Goal: Complete application form: Complete application form

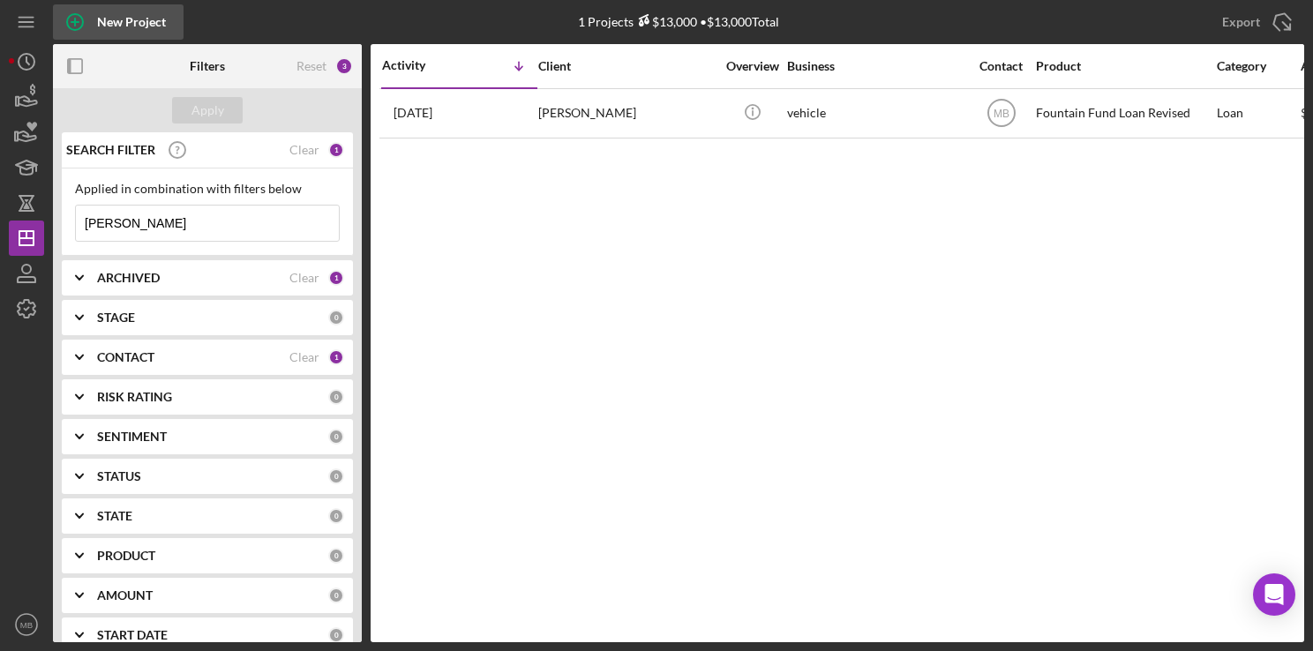
click at [103, 23] on div "New Project" at bounding box center [131, 21] width 69 height 35
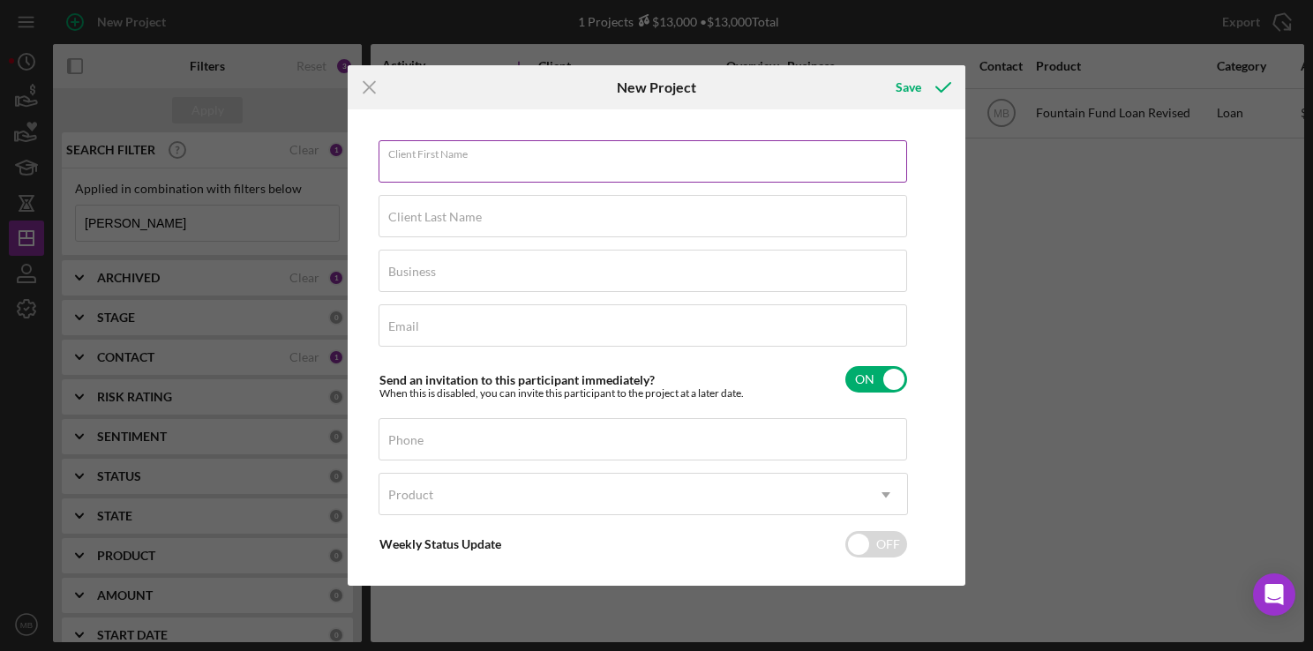
click at [462, 149] on div "Client First Name Required" at bounding box center [644, 162] width 530 height 44
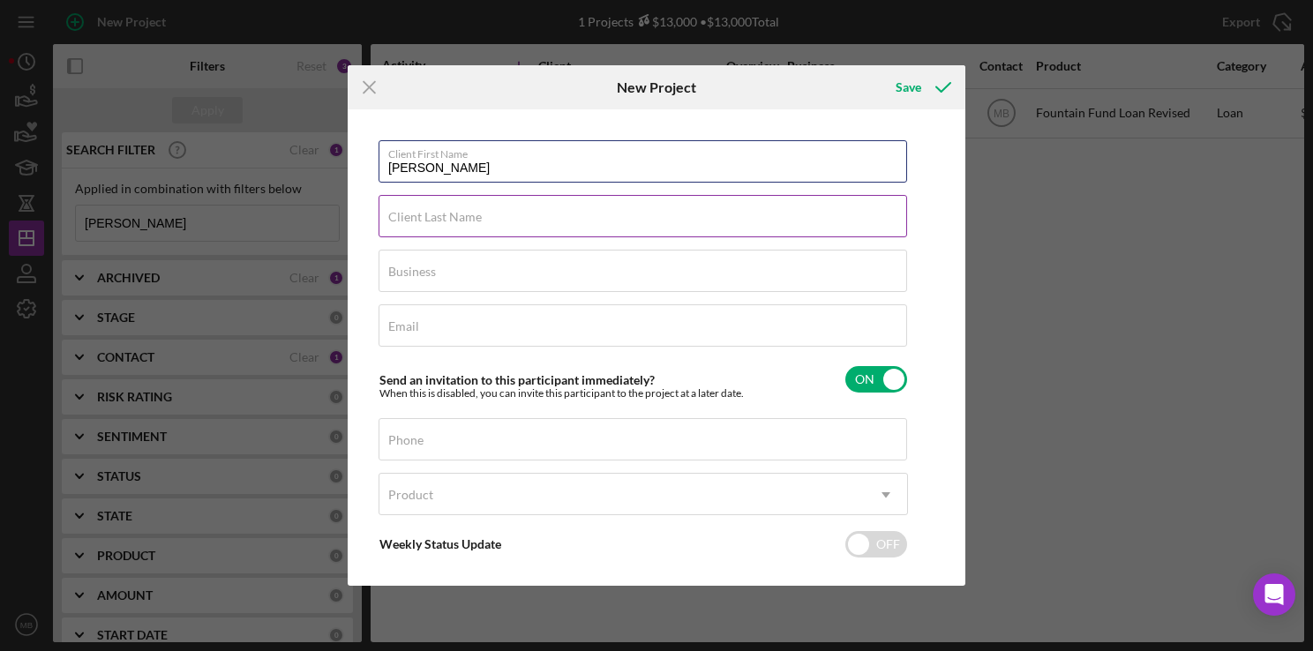
type input "[PERSON_NAME]"
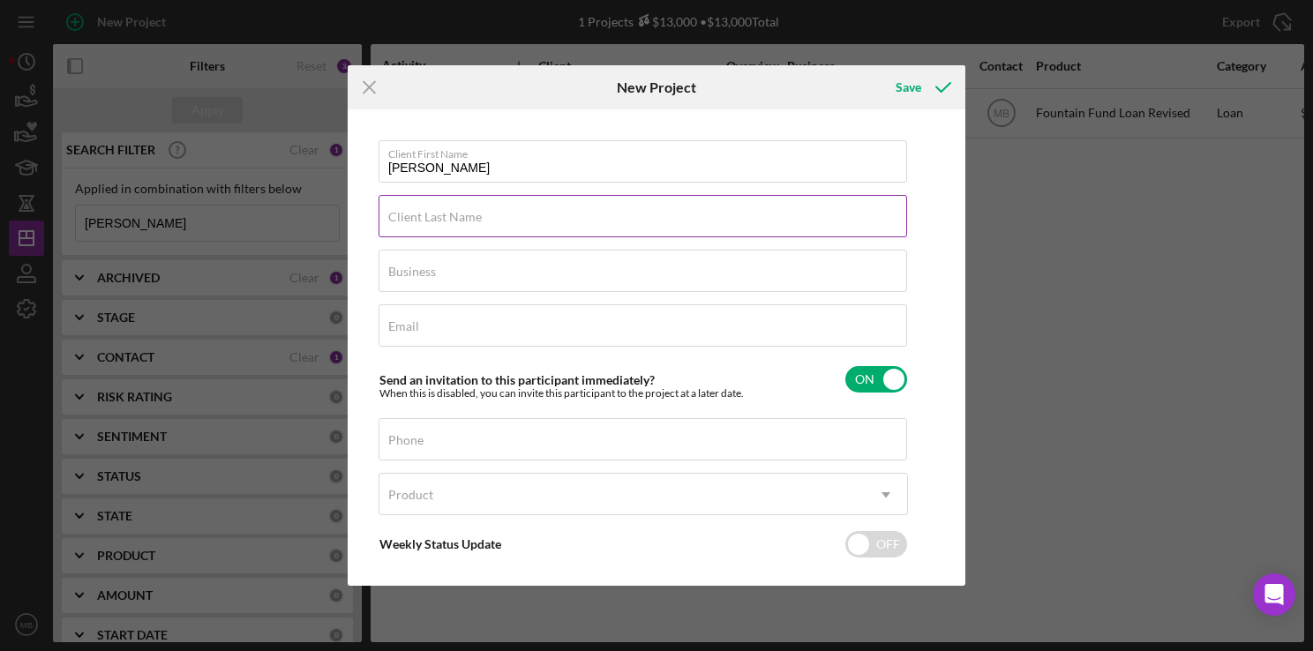
click at [710, 225] on input "Client Last Name" at bounding box center [643, 216] width 529 height 42
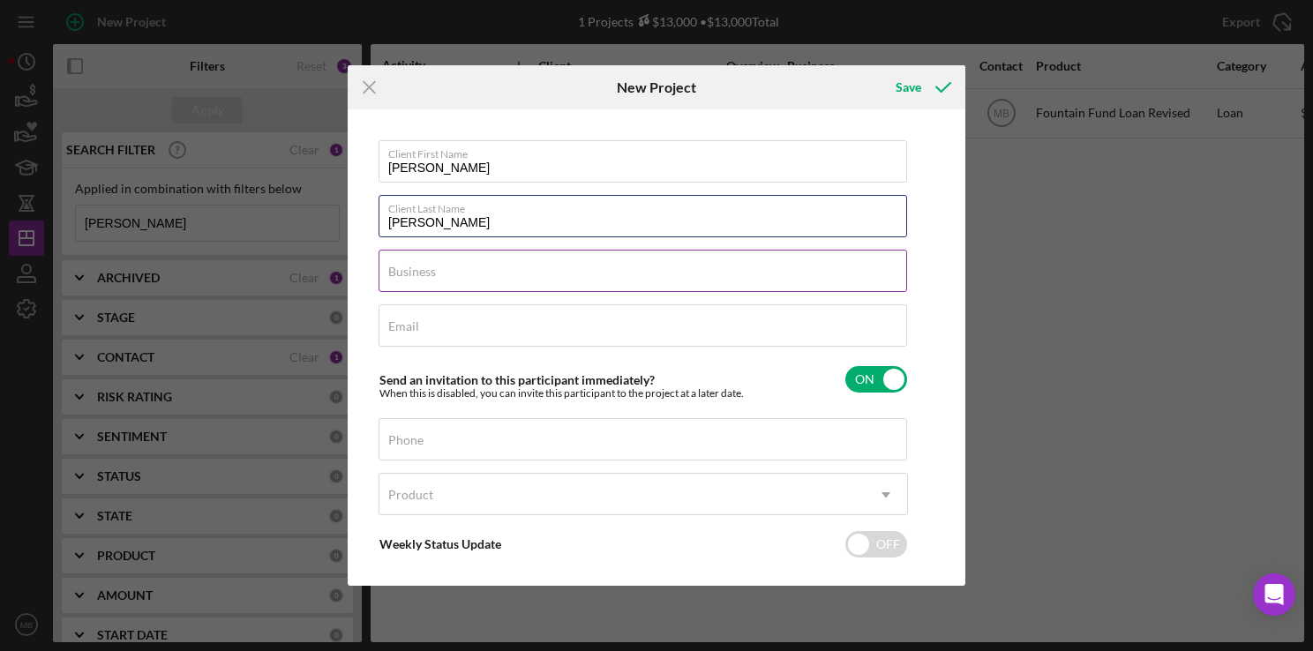
type input "[PERSON_NAME]"
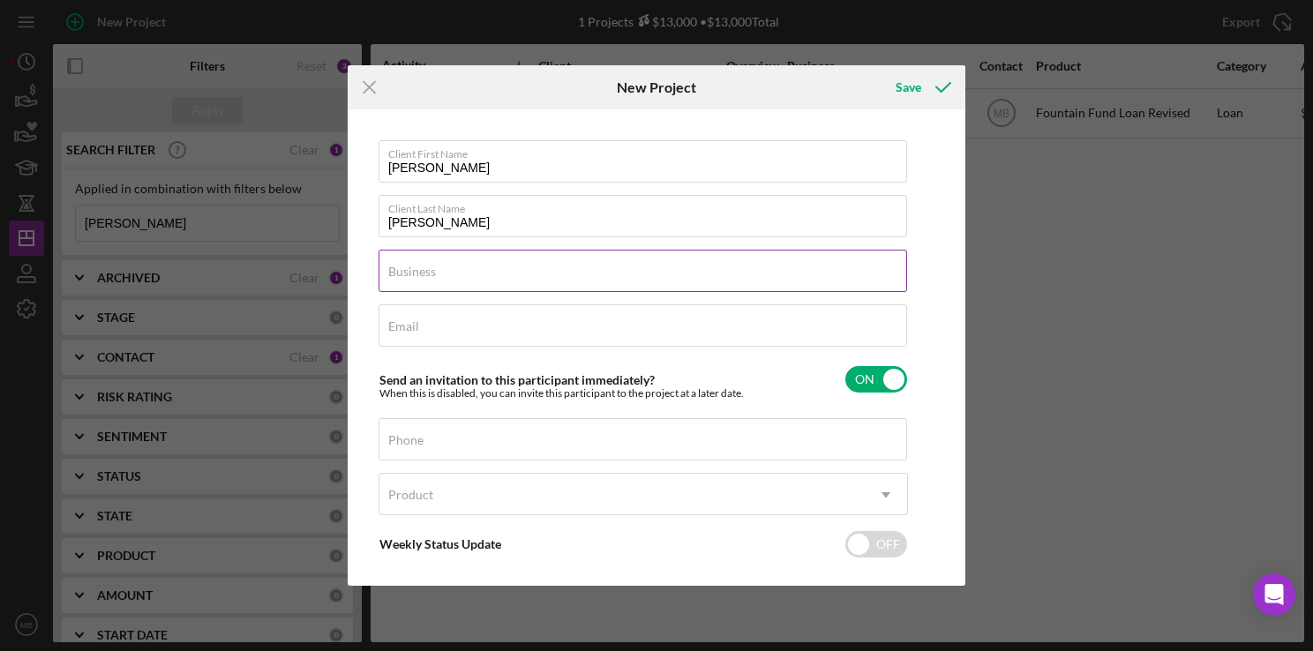
click at [728, 279] on input "Business" at bounding box center [643, 271] width 529 height 42
type input "houisng"
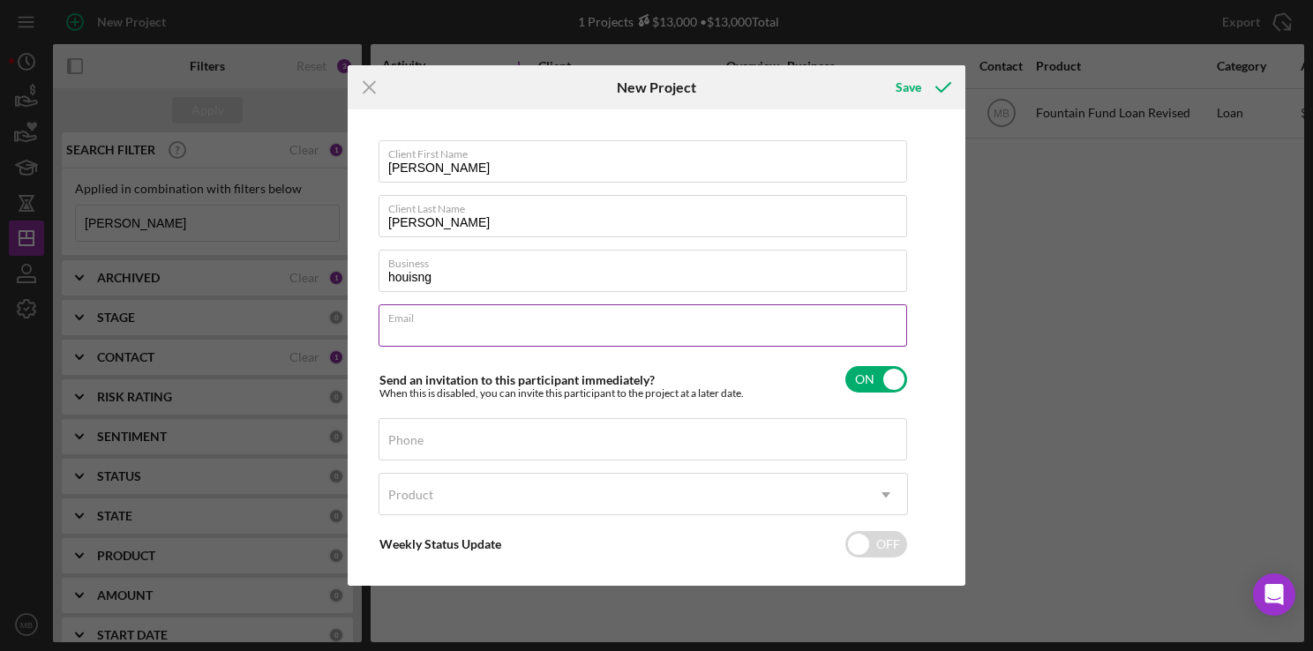
click at [455, 318] on div "Email Required" at bounding box center [644, 327] width 530 height 44
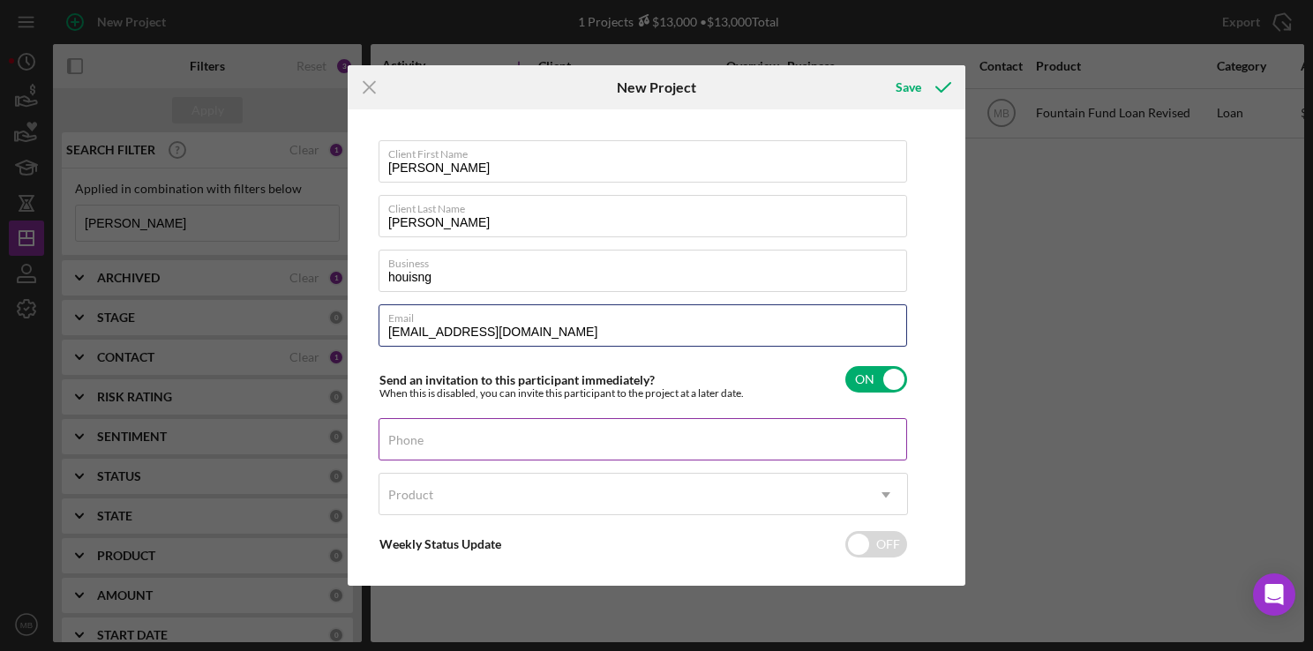
type input "[EMAIL_ADDRESS][DOMAIN_NAME]"
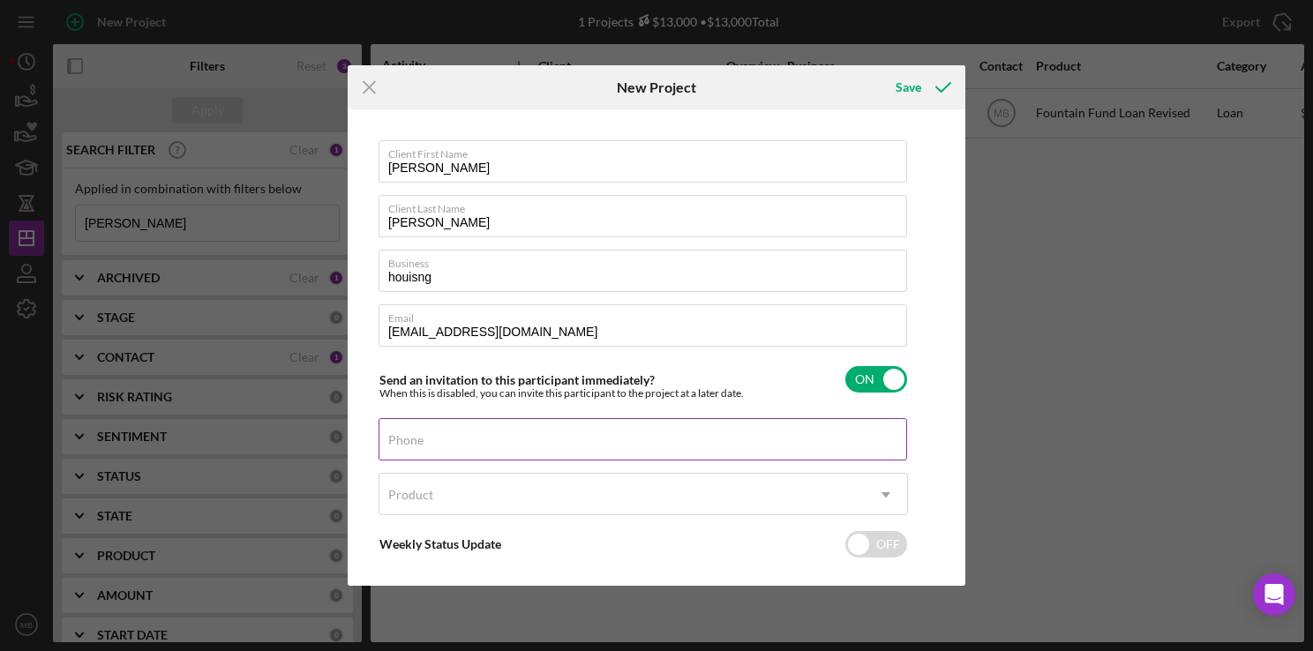
click at [657, 445] on div "Phone" at bounding box center [644, 440] width 530 height 44
type input "[PHONE_NUMBER]"
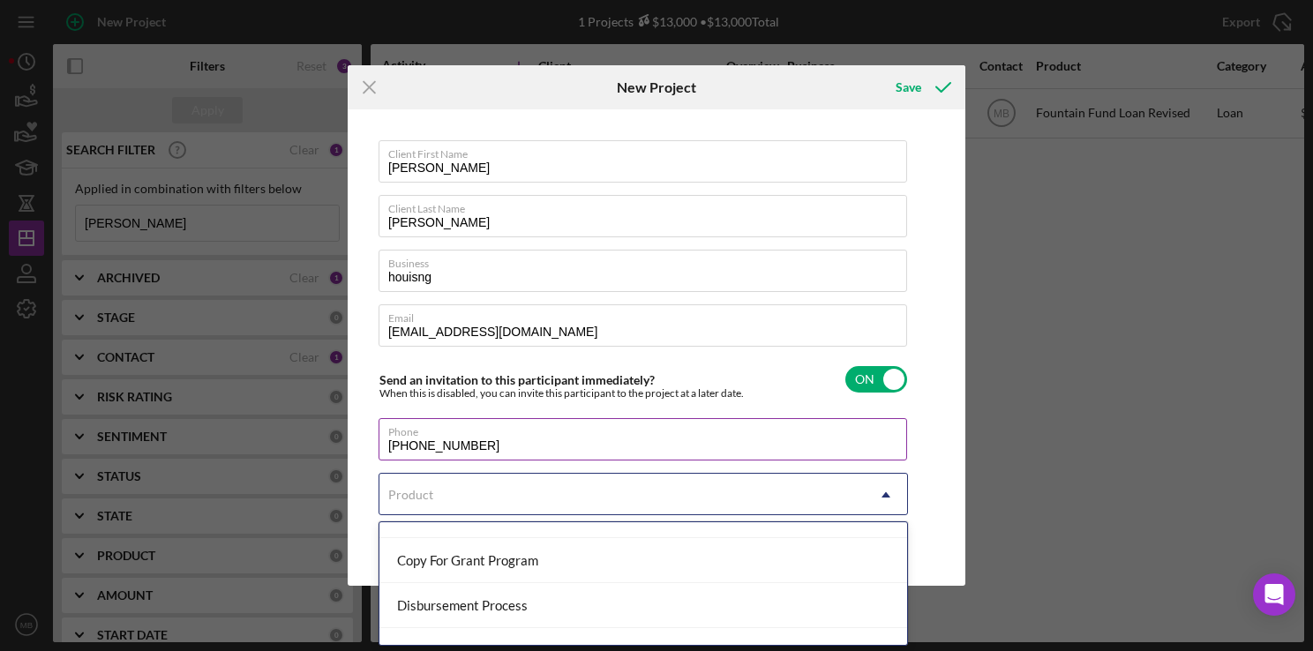
scroll to position [236, 0]
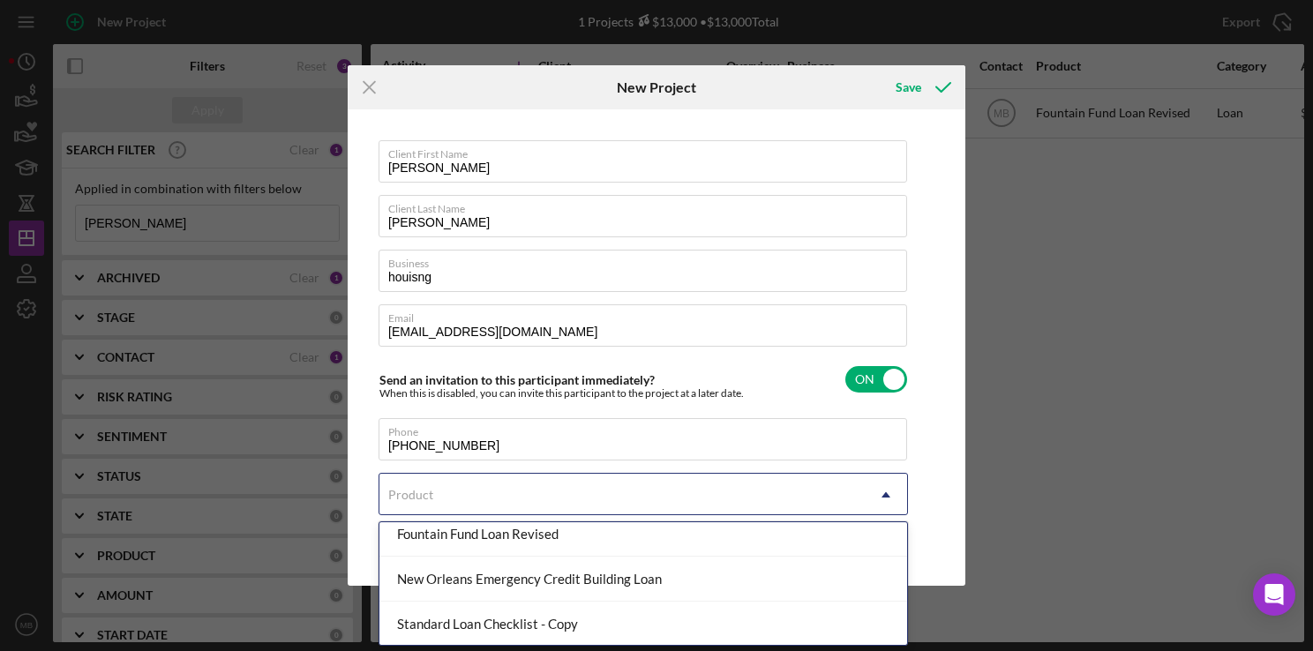
click at [576, 542] on div "Fountain Fund Loan Revised" at bounding box center [644, 534] width 528 height 45
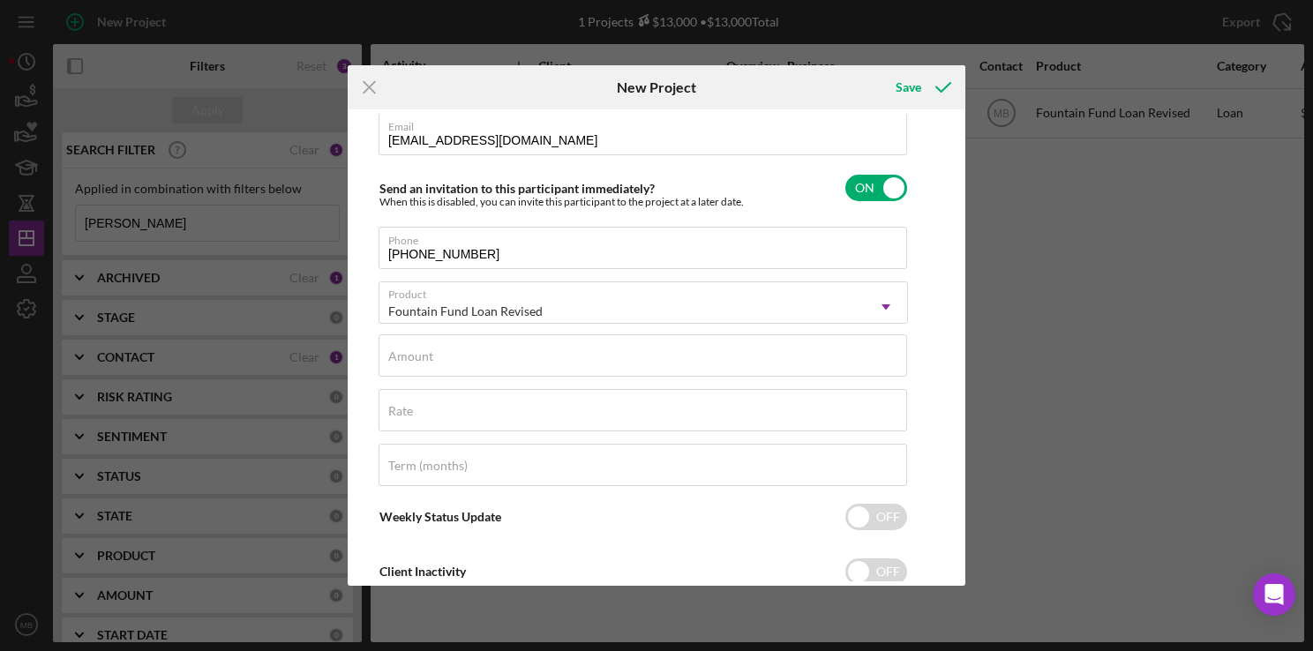
scroll to position [217, 0]
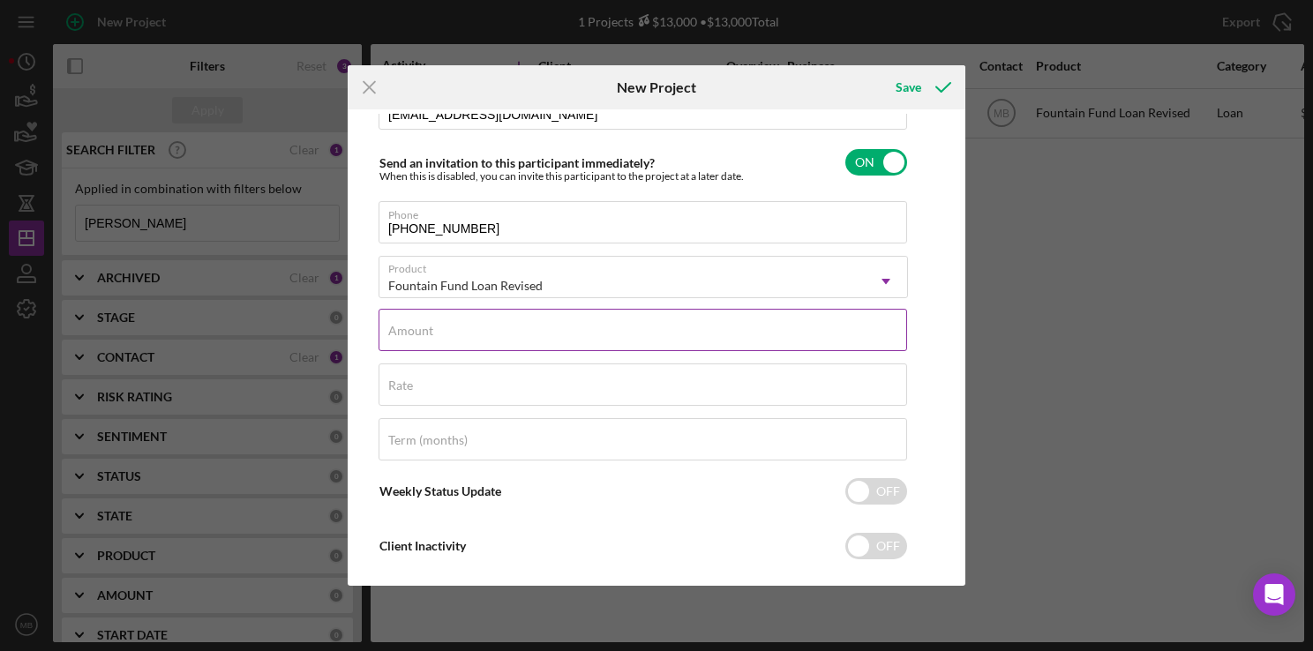
click at [620, 339] on input "Amount" at bounding box center [643, 330] width 529 height 42
type input "$3,500"
click at [695, 449] on input "Term (months)" at bounding box center [643, 439] width 529 height 42
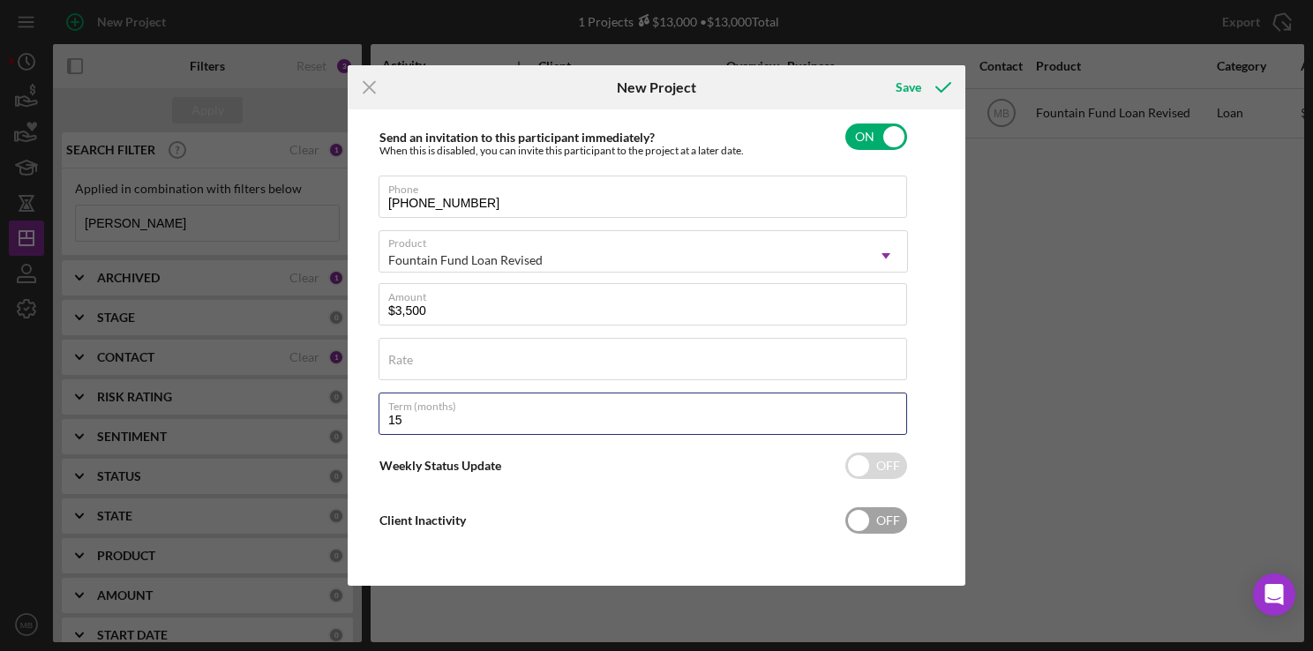
type input "15"
click at [754, 507] on div "Client Inactivity OFF" at bounding box center [644, 520] width 530 height 37
click at [883, 525] on input "checkbox" at bounding box center [877, 521] width 62 height 26
checkbox input "false"
click at [909, 87] on div "Save" at bounding box center [909, 87] width 26 height 35
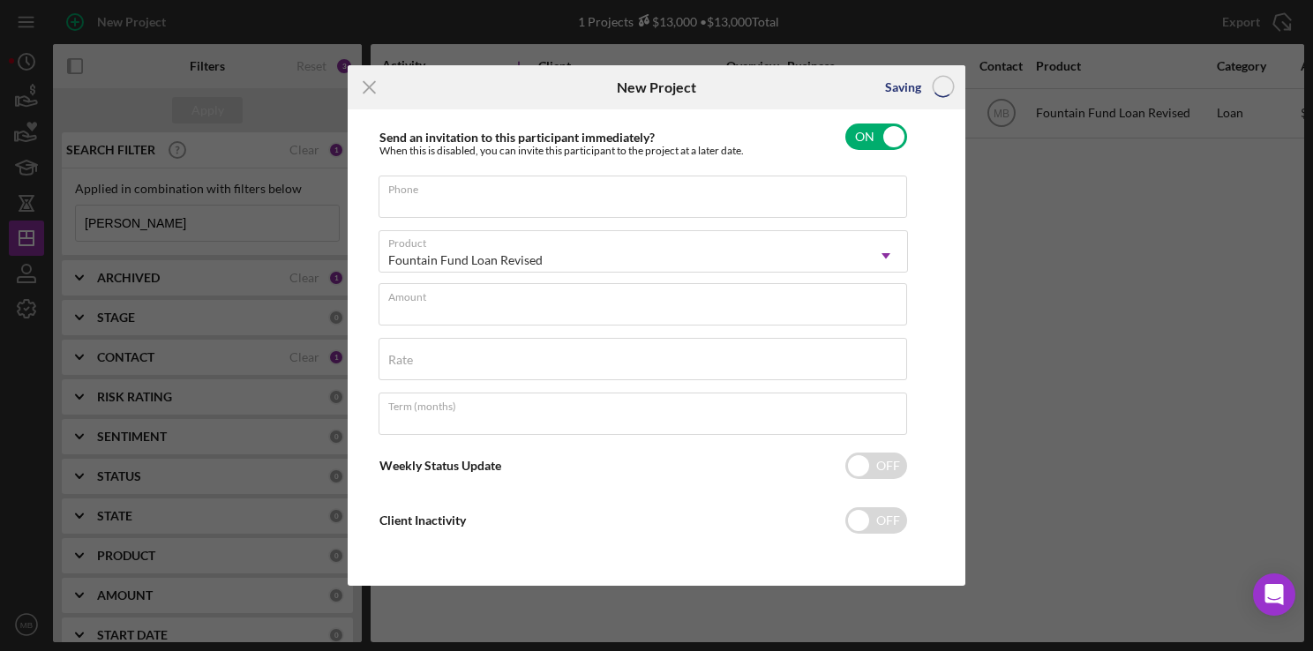
scroll to position [79, 0]
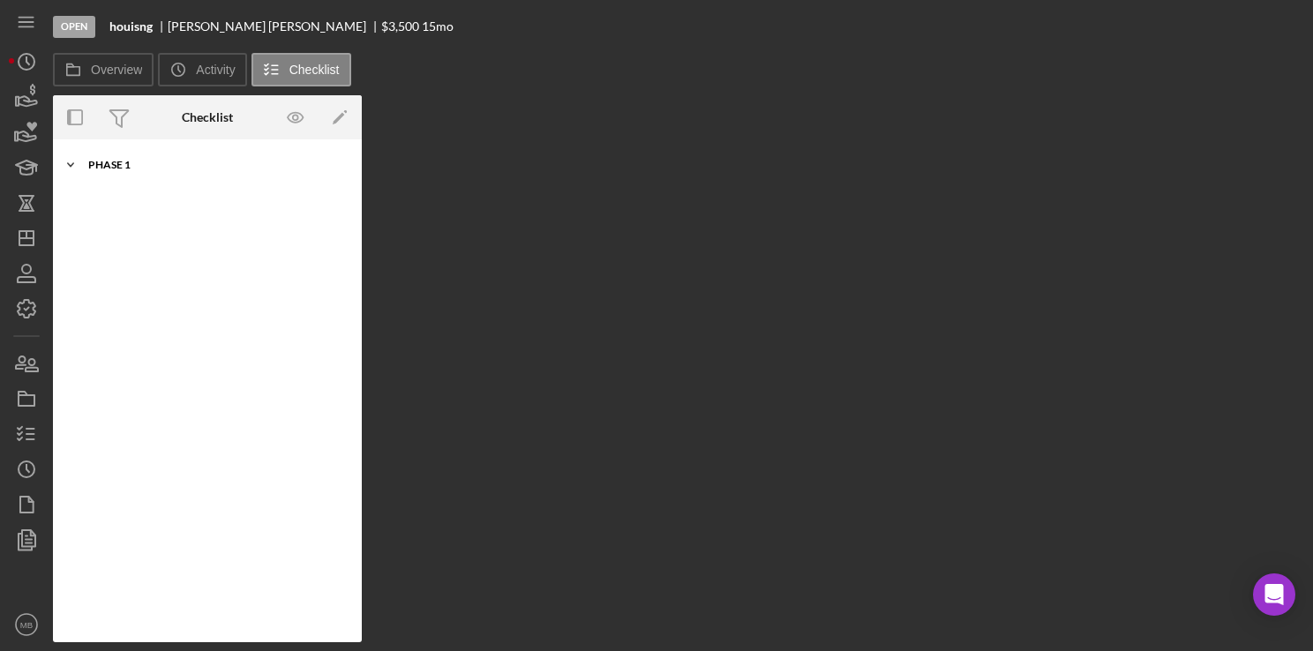
click at [154, 178] on div "Icon/Expander Phase 1 0 / 10" at bounding box center [207, 164] width 309 height 35
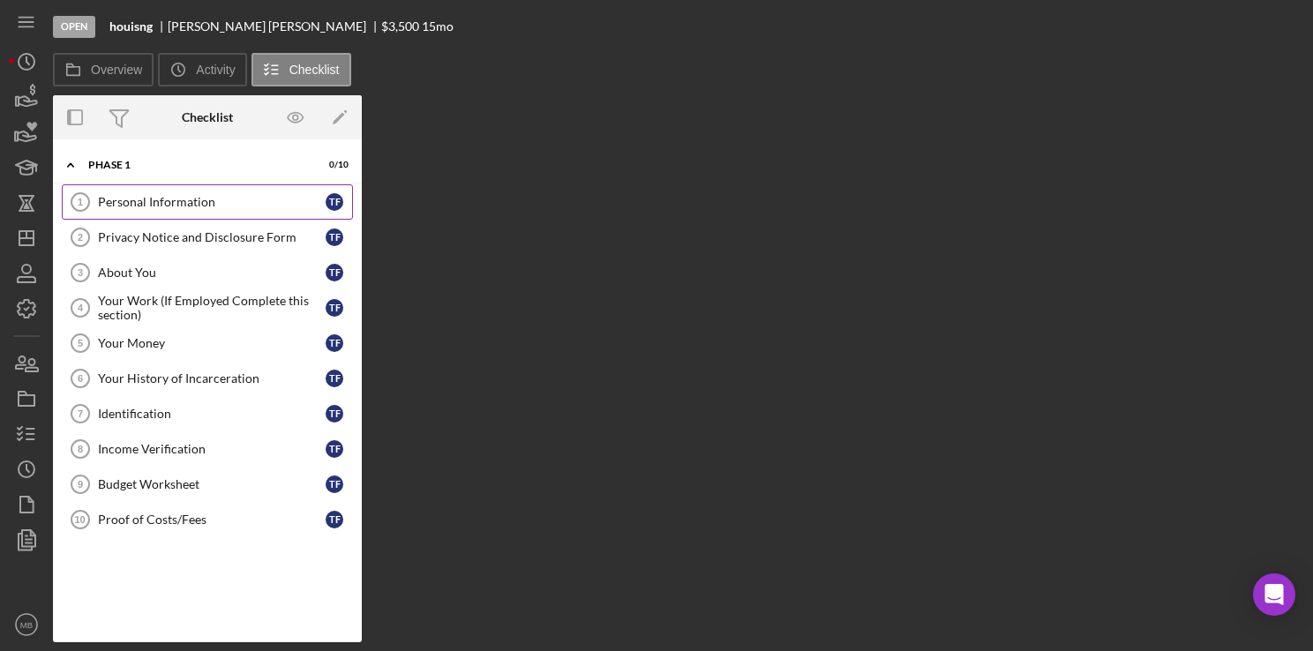
click at [153, 207] on div "Personal Information" at bounding box center [212, 202] width 228 height 14
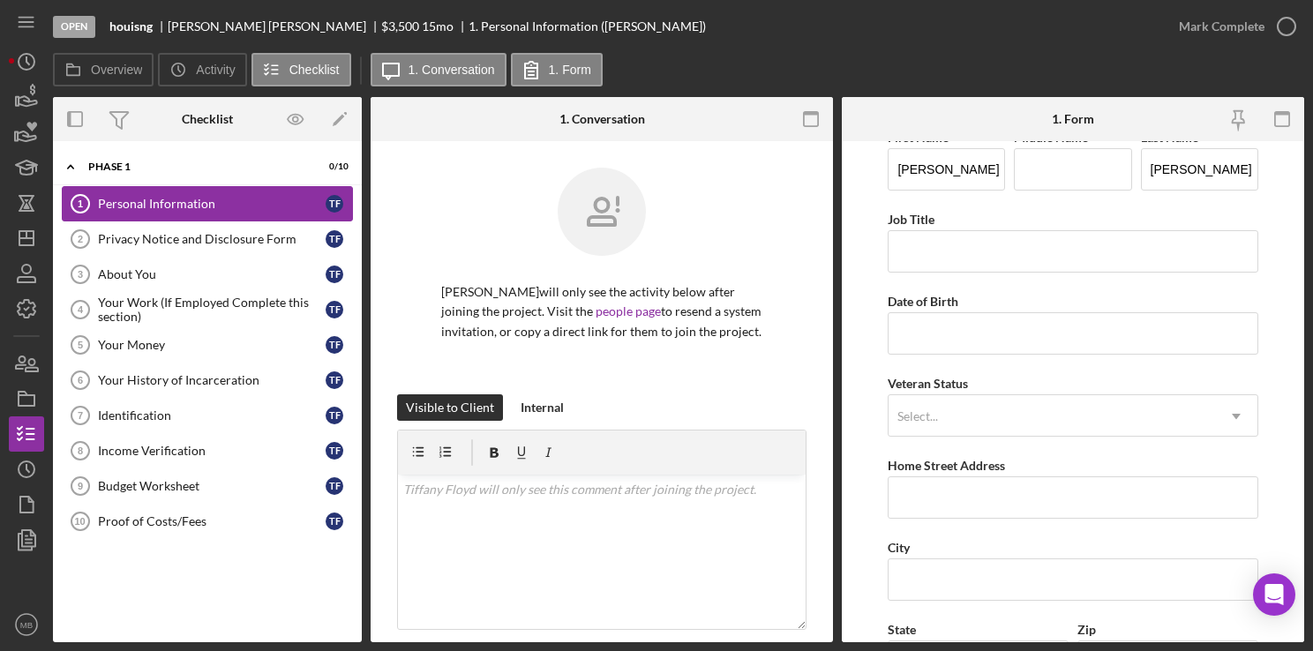
scroll to position [28, 0]
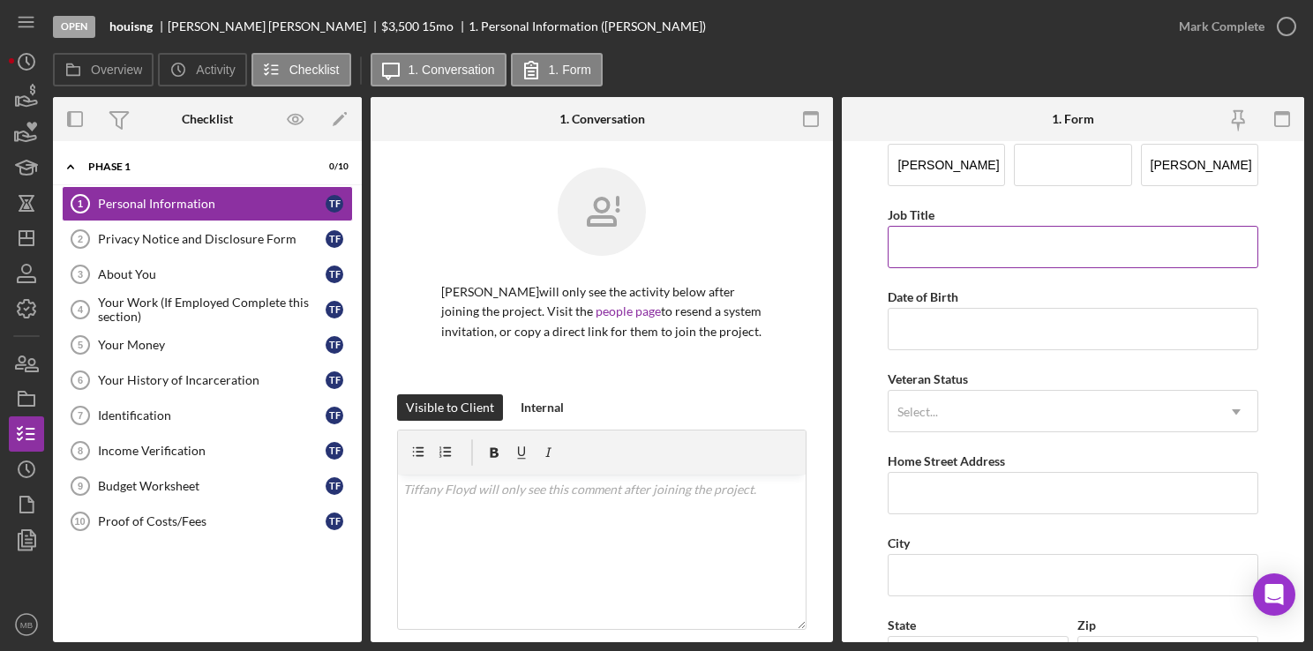
click at [1091, 249] on input "Job Title" at bounding box center [1073, 247] width 370 height 42
type input "Line cook"
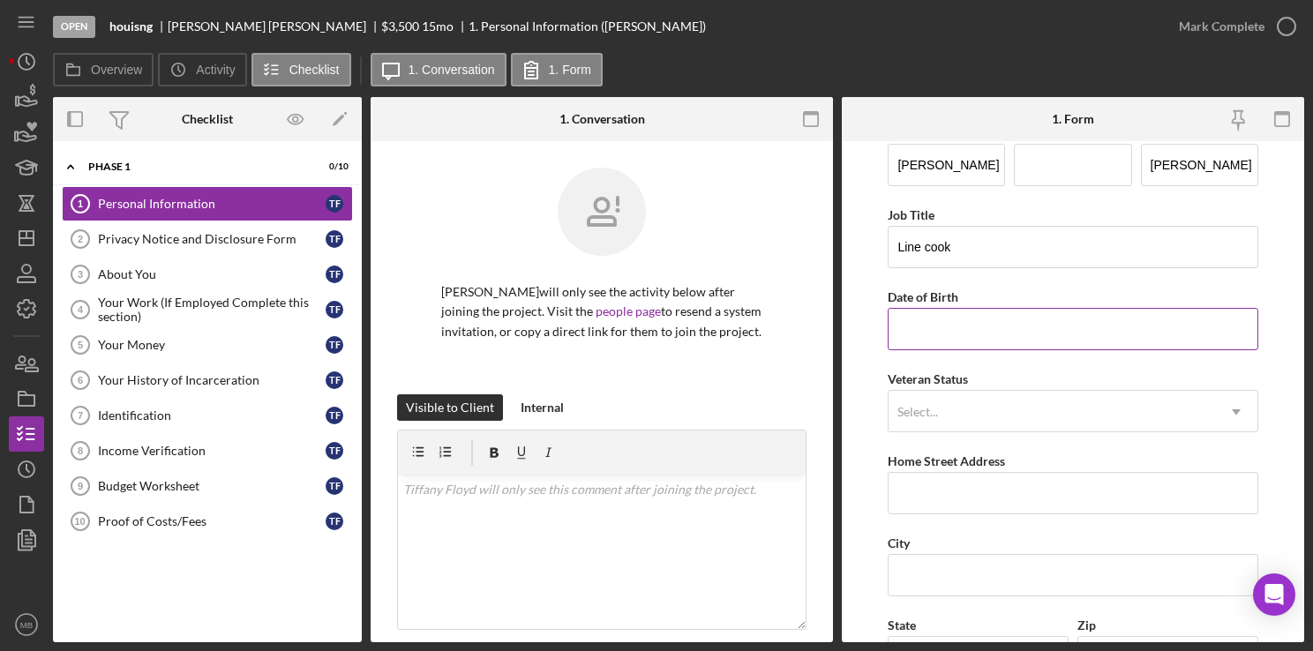
click at [1038, 335] on input "Date of Birth" at bounding box center [1073, 329] width 370 height 42
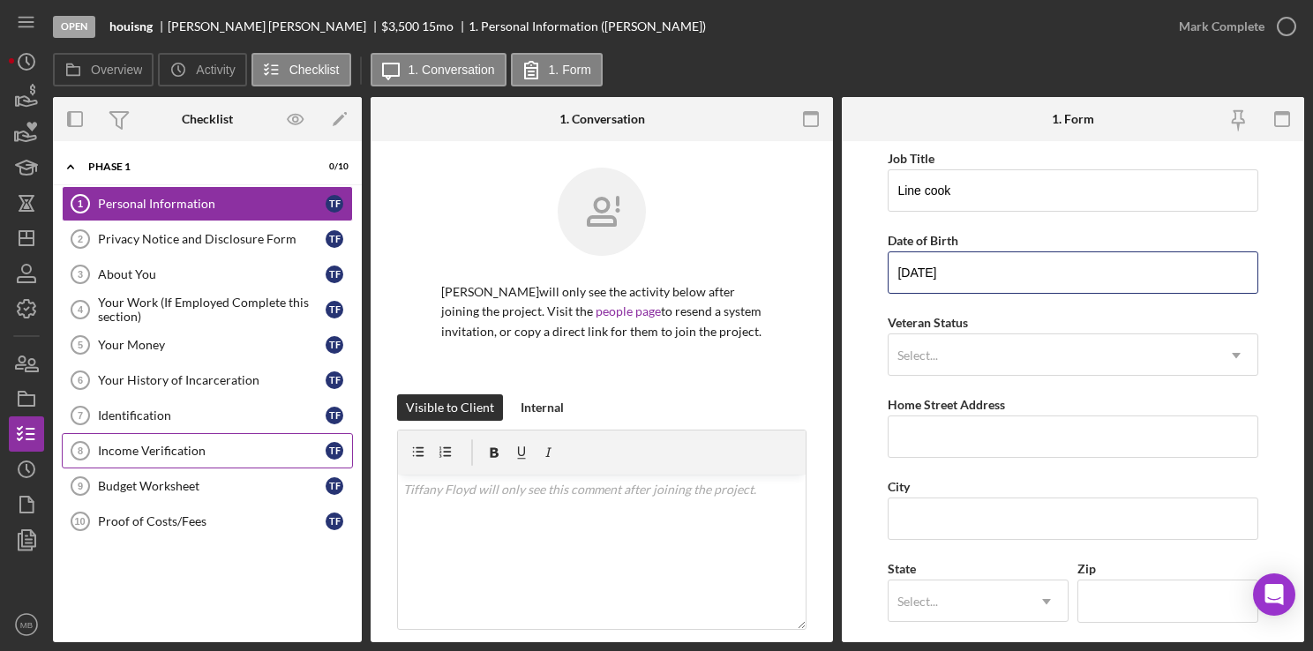
scroll to position [89, 0]
type input "[DATE]"
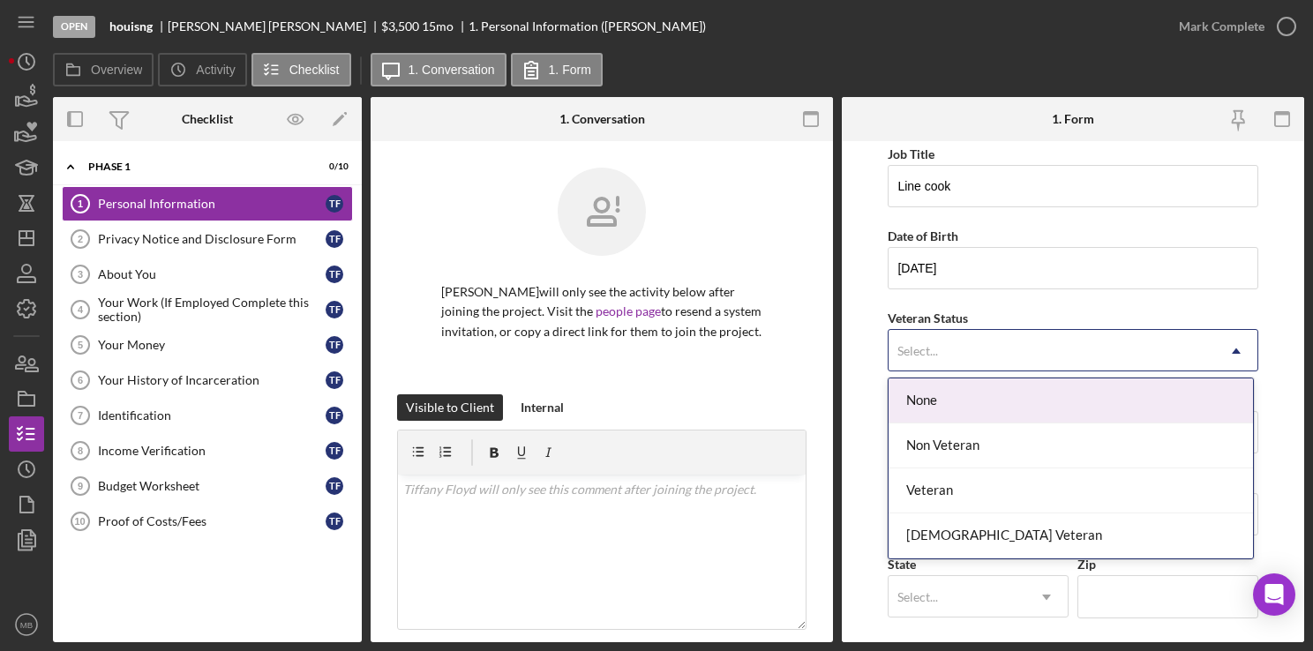
click at [1023, 454] on div "Non Veteran" at bounding box center [1071, 446] width 365 height 45
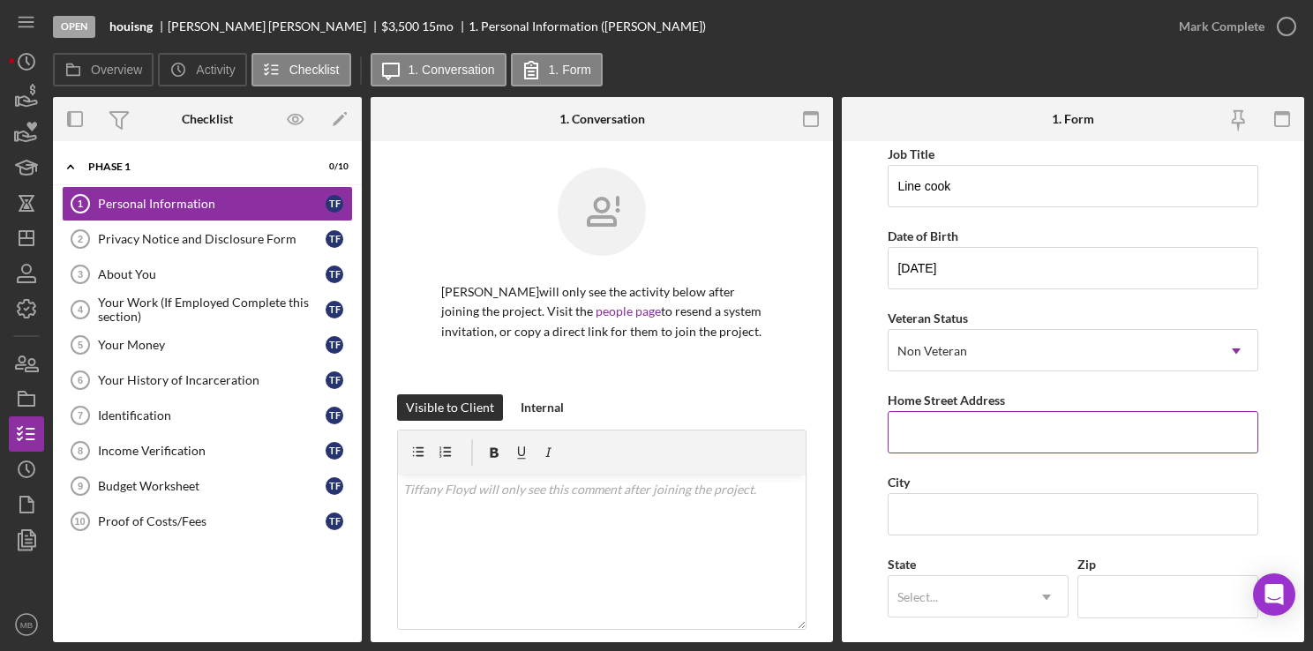
click at [1081, 433] on input "Home Street Address" at bounding box center [1073, 432] width 370 height 42
type input "717 e. [GEOGRAPHIC_DATA]"
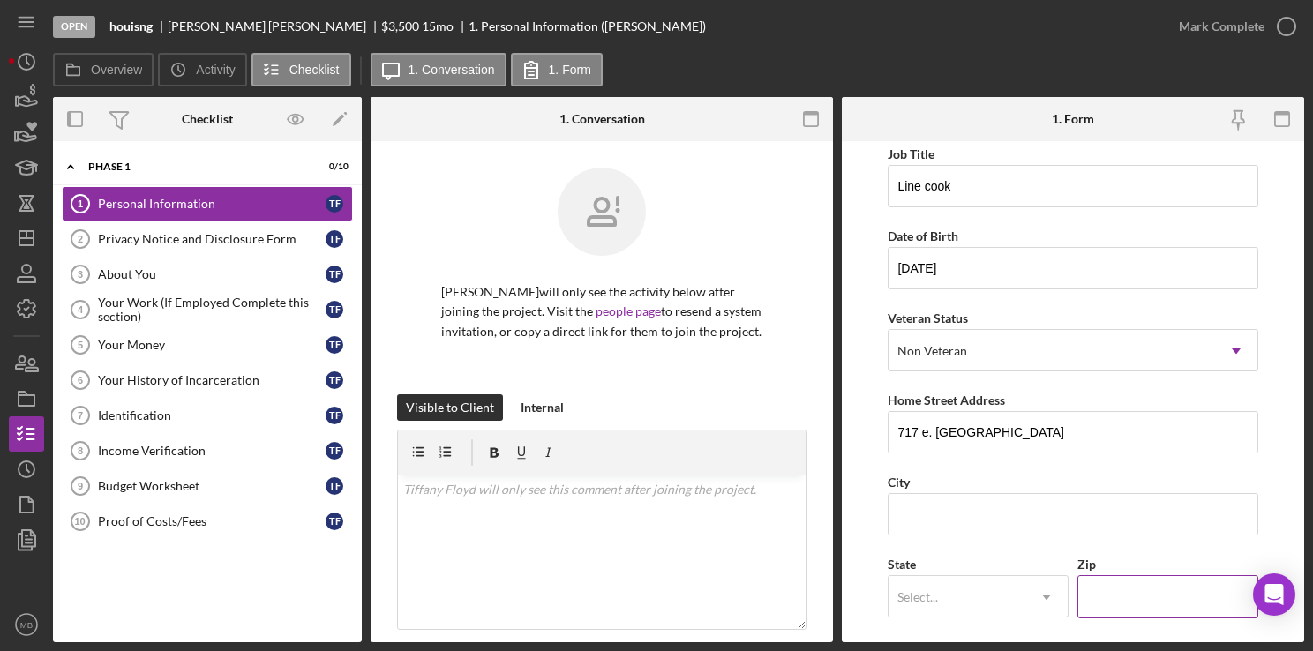
click at [1144, 598] on input "Zip" at bounding box center [1168, 596] width 181 height 42
type input "19144"
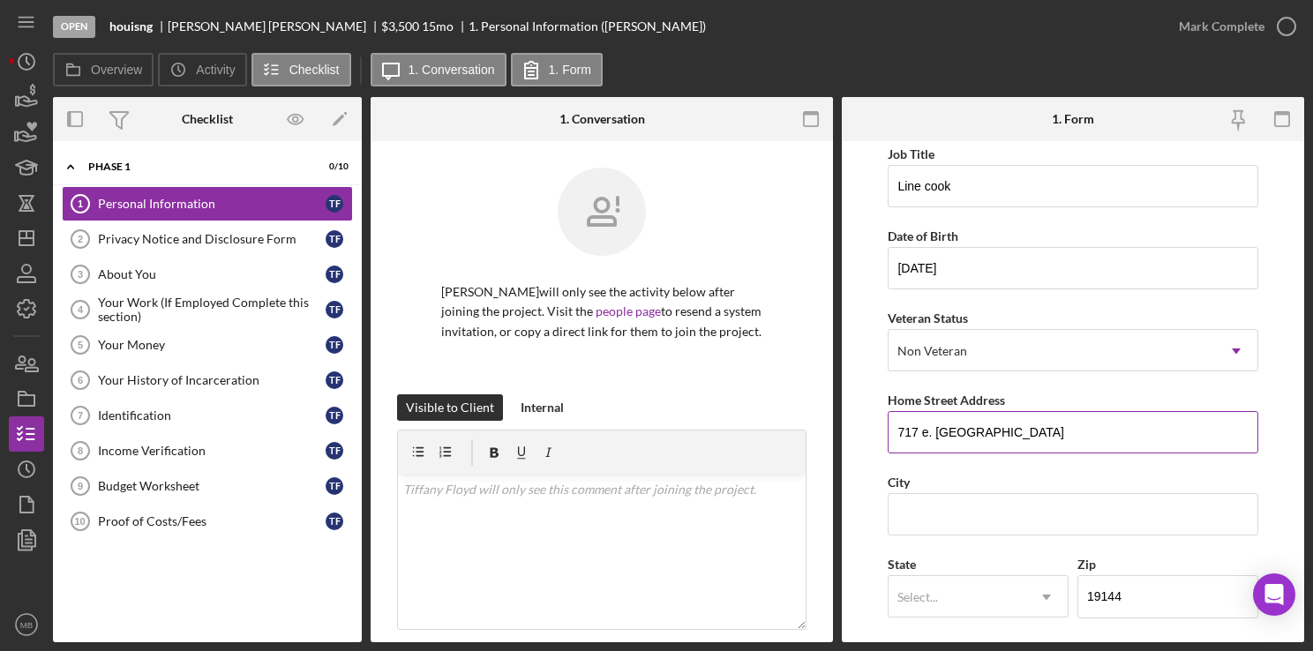
click at [998, 433] on input "717 e. [GEOGRAPHIC_DATA]" at bounding box center [1073, 432] width 370 height 42
type input "717 e. [GEOGRAPHIC_DATA]."
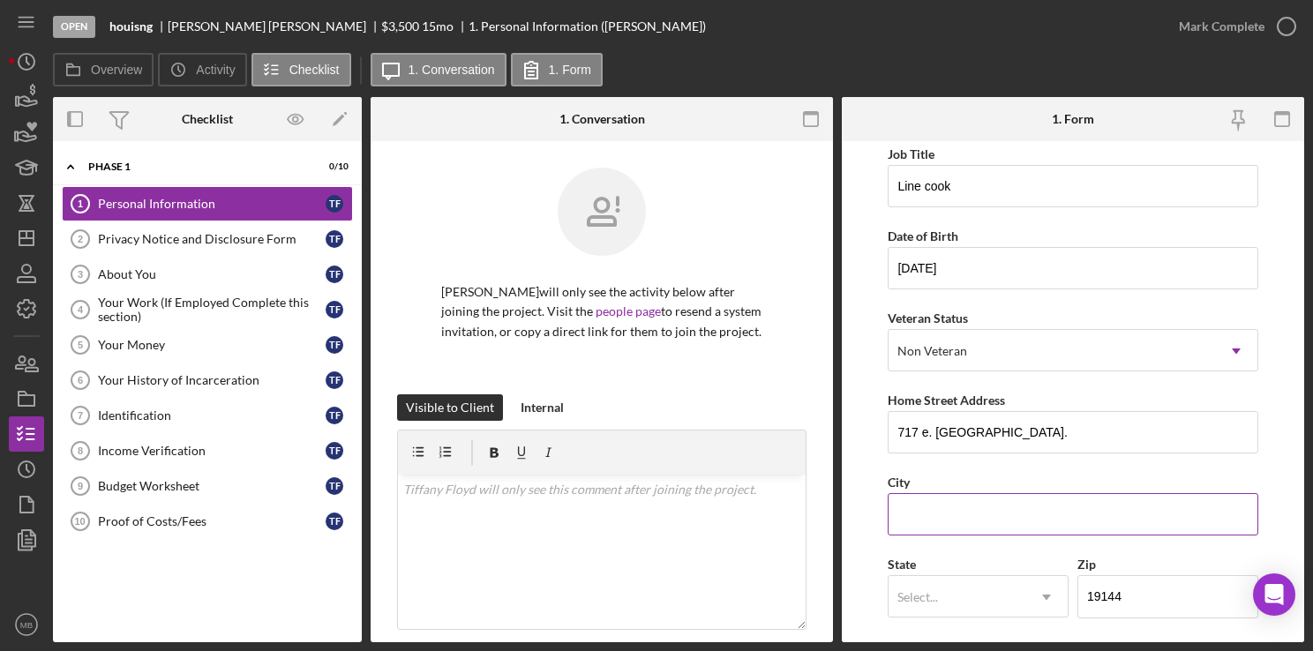
click at [1067, 518] on input "City" at bounding box center [1073, 514] width 370 height 42
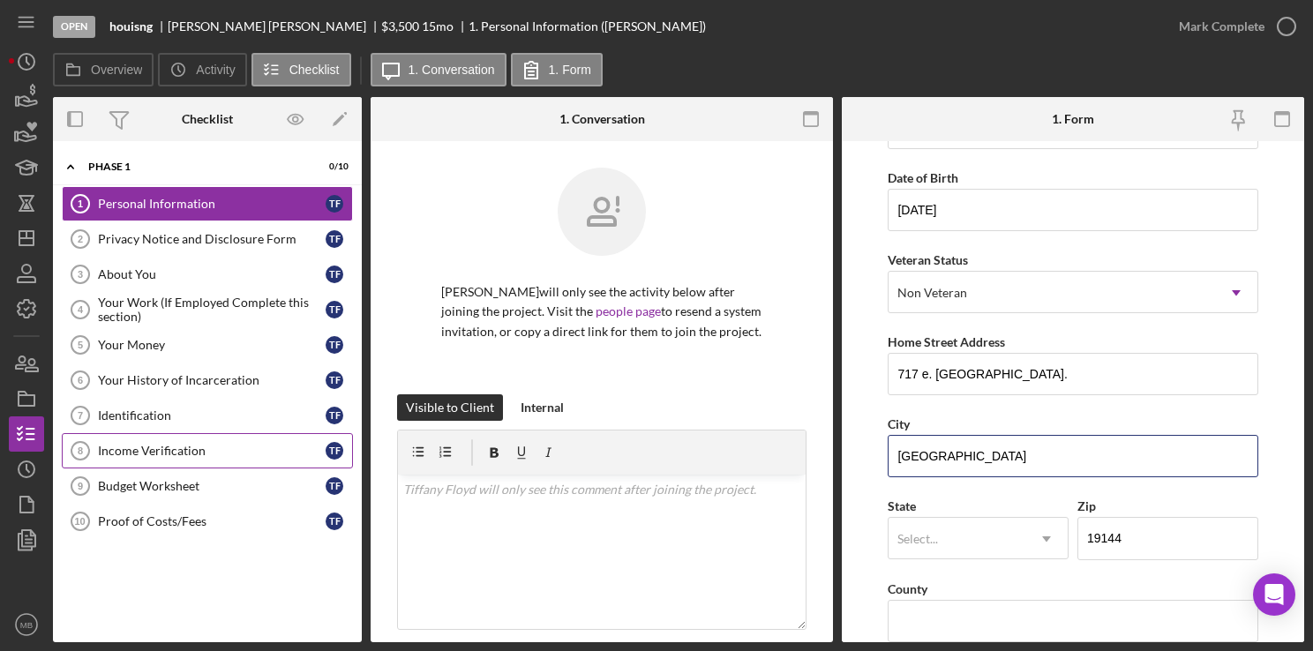
scroll to position [149, 0]
type input "[GEOGRAPHIC_DATA]"
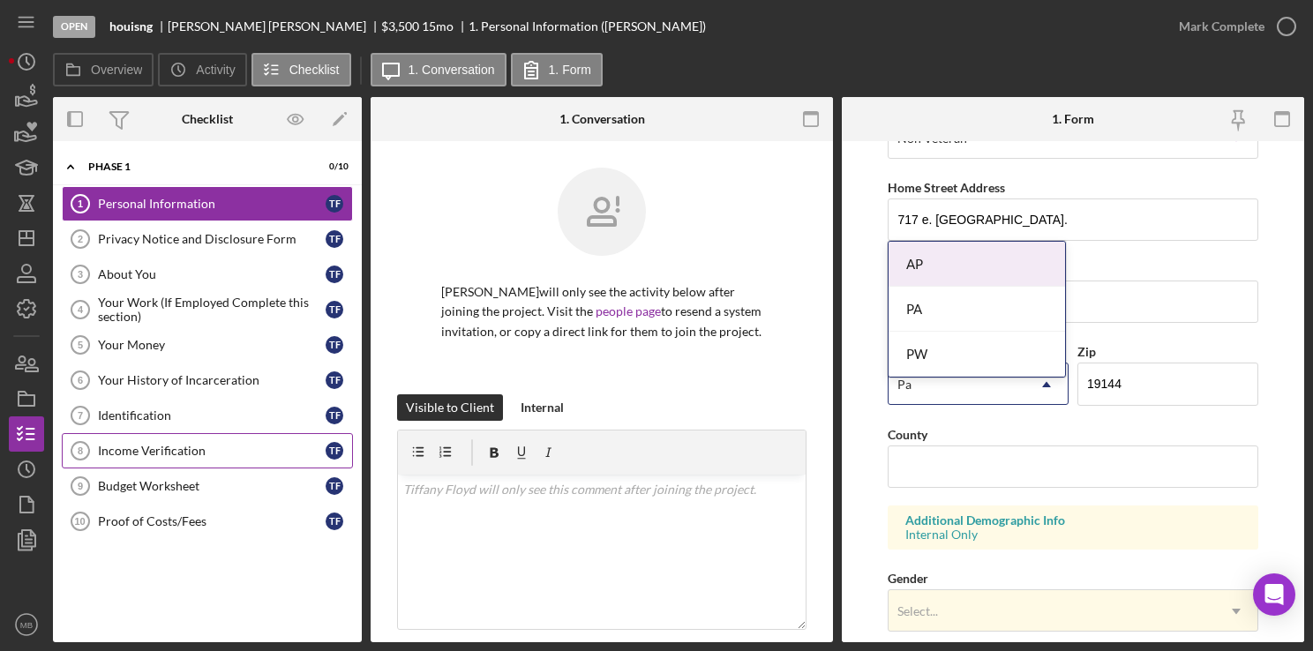
scroll to position [315, 0]
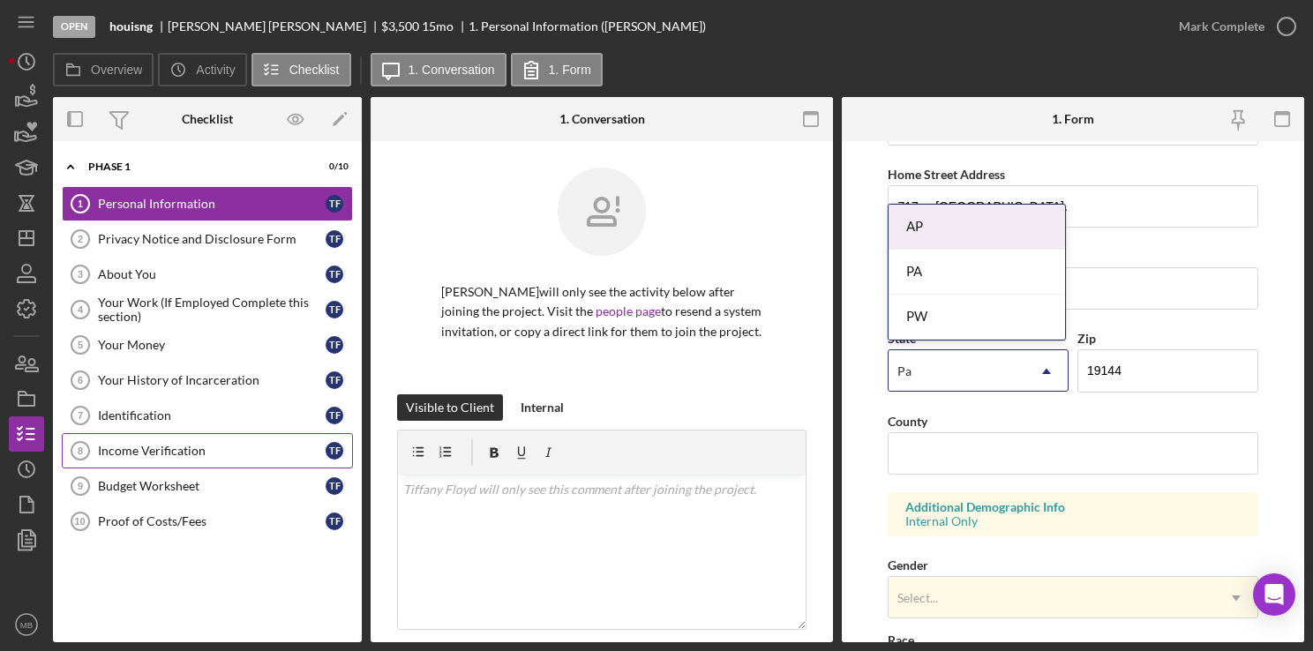
type input "Pa"
click at [1070, 467] on input "County" at bounding box center [1073, 453] width 370 height 42
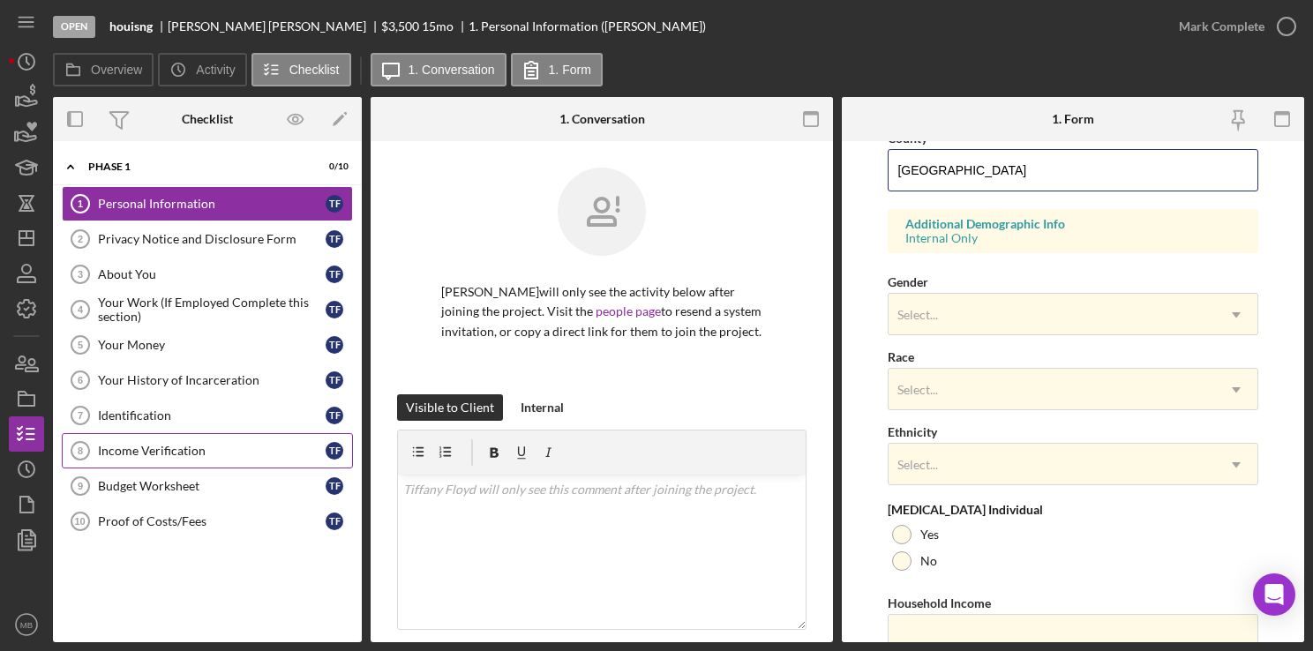
scroll to position [673, 0]
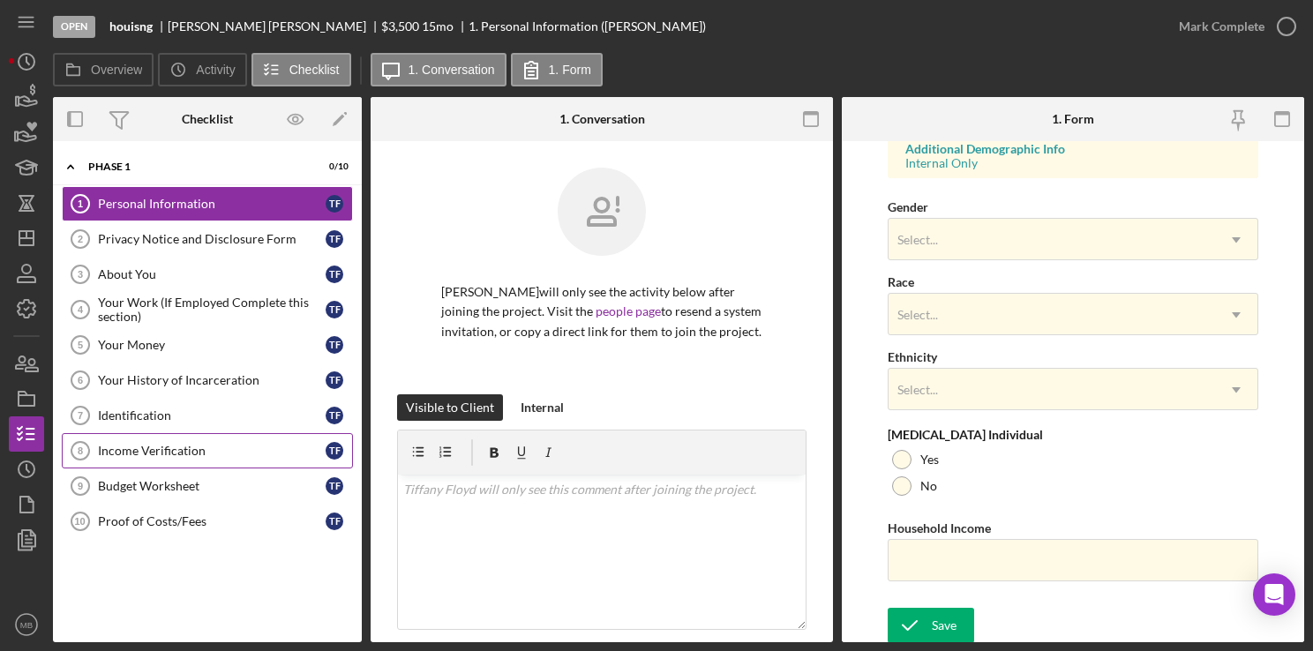
type input "[GEOGRAPHIC_DATA]"
click at [928, 638] on icon "submit" at bounding box center [910, 626] width 44 height 44
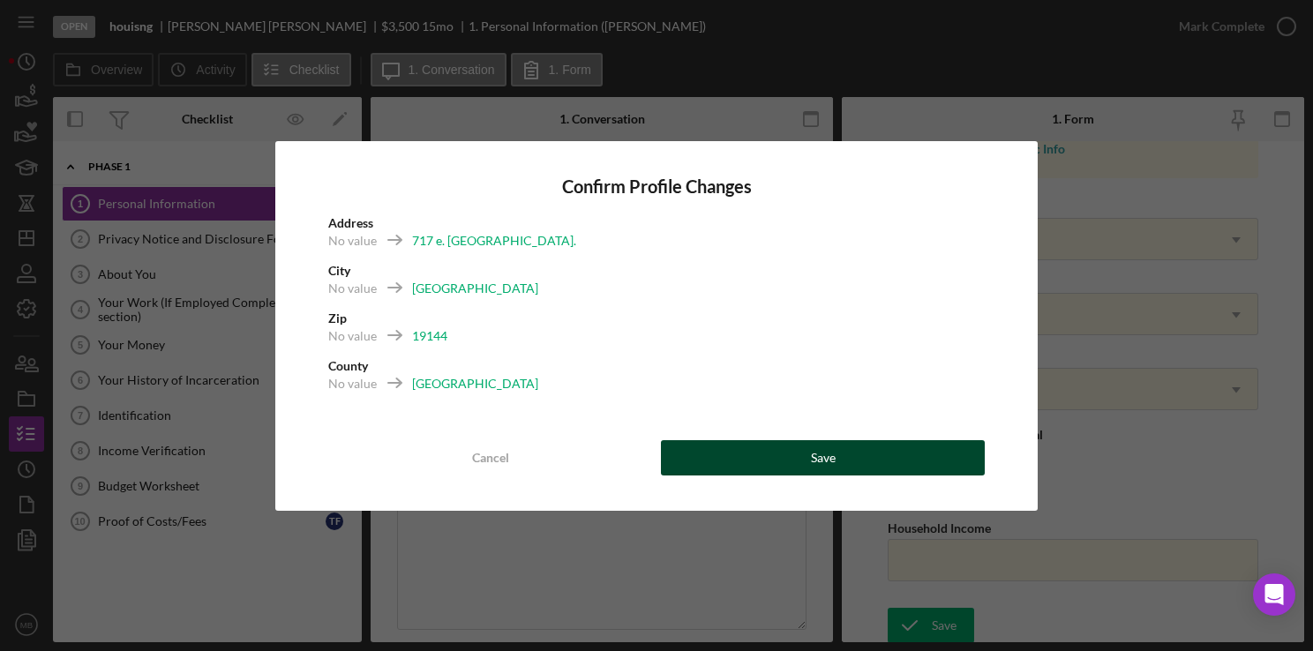
click at [831, 467] on div "Save" at bounding box center [823, 457] width 25 height 35
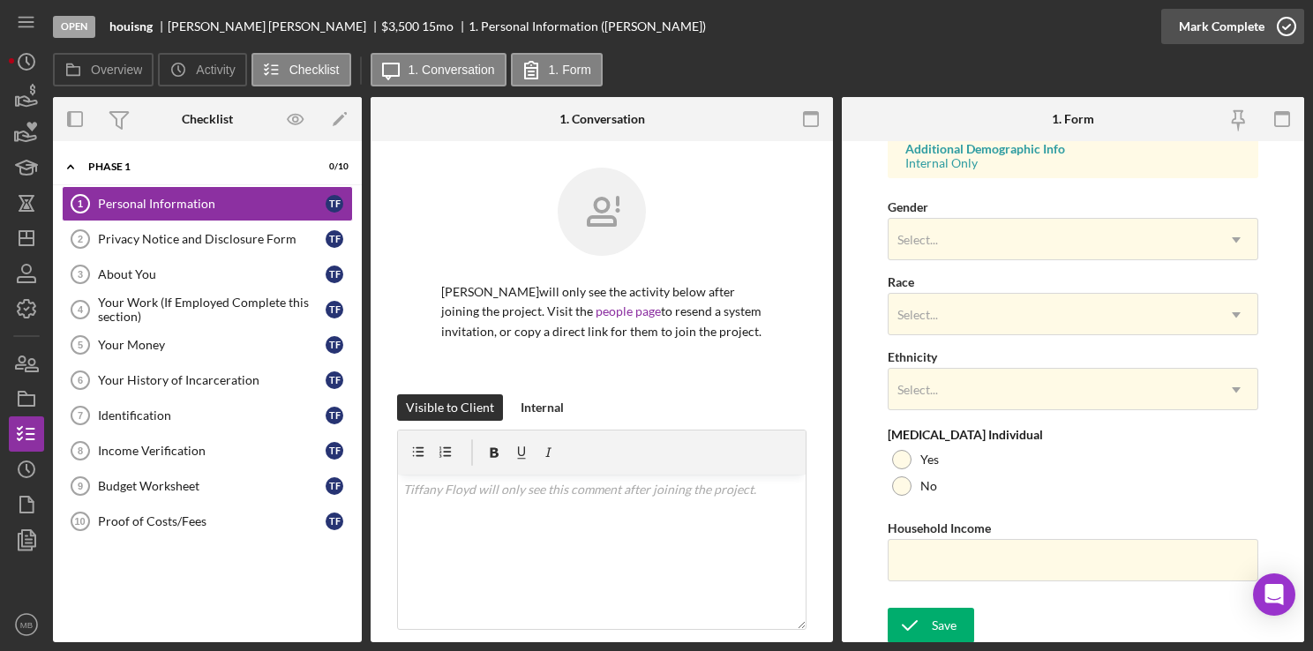
click at [1288, 33] on icon "button" at bounding box center [1287, 26] width 44 height 44
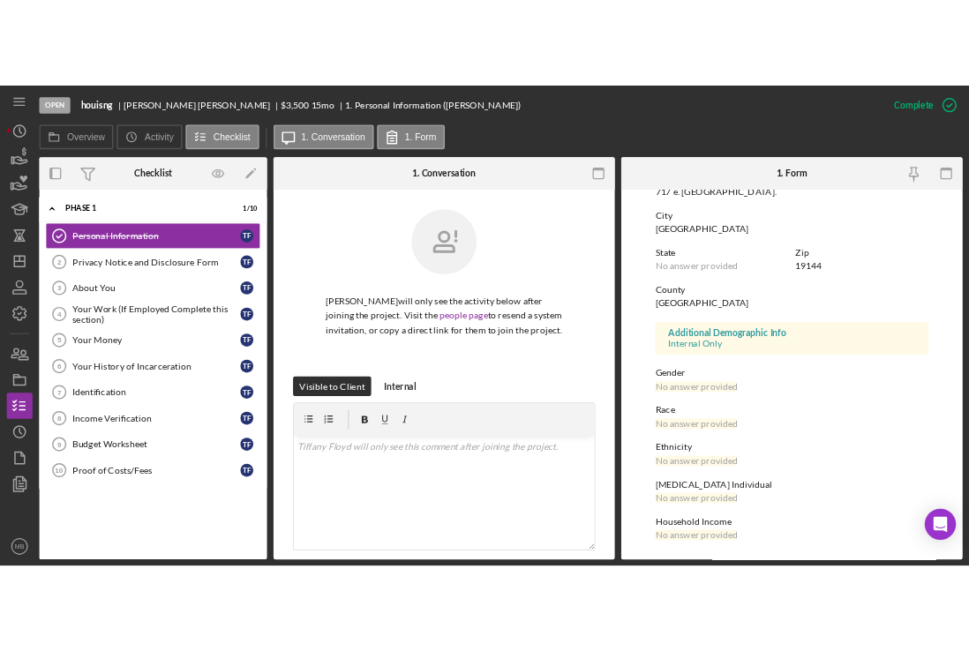
scroll to position [321, 0]
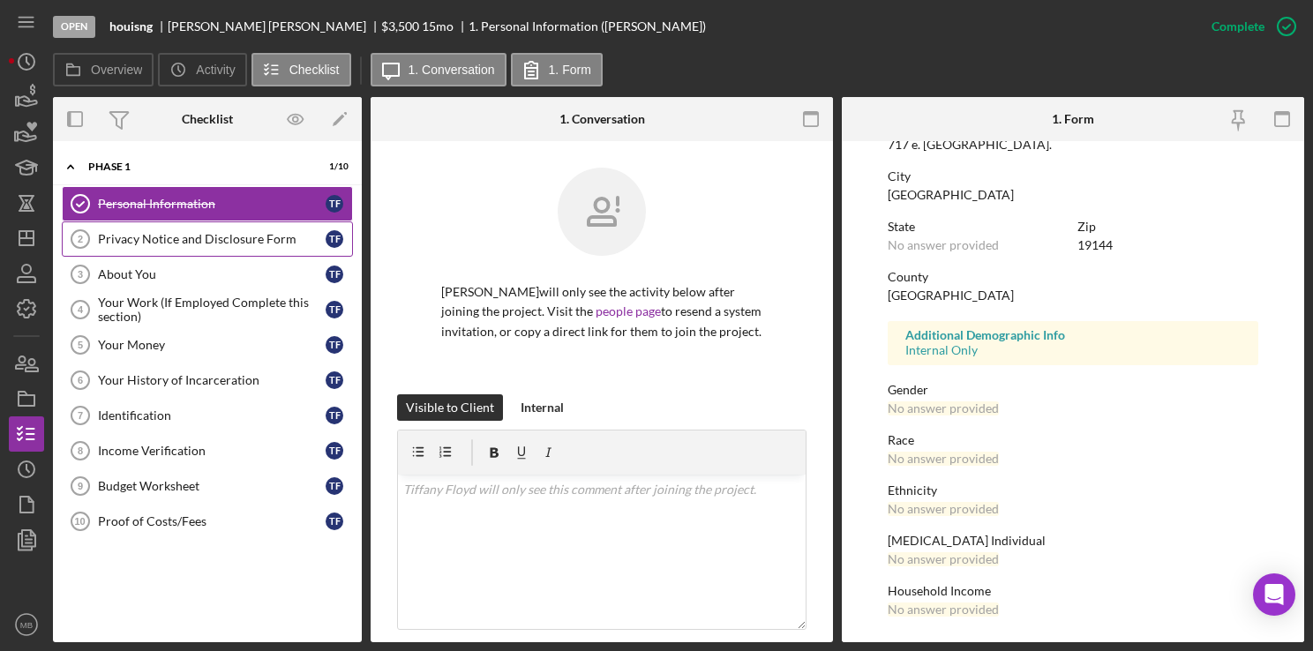
click at [218, 236] on div "Privacy Notice and Disclosure Form" at bounding box center [212, 239] width 228 height 14
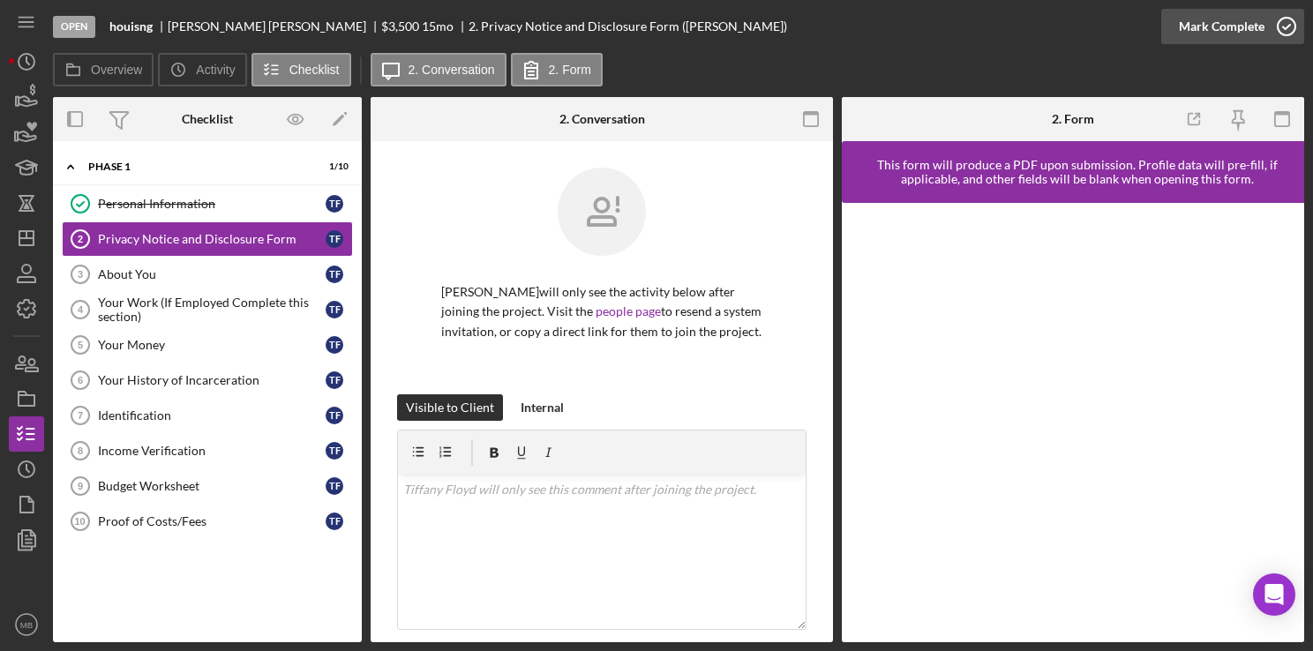
click at [1294, 28] on icon "button" at bounding box center [1287, 26] width 44 height 44
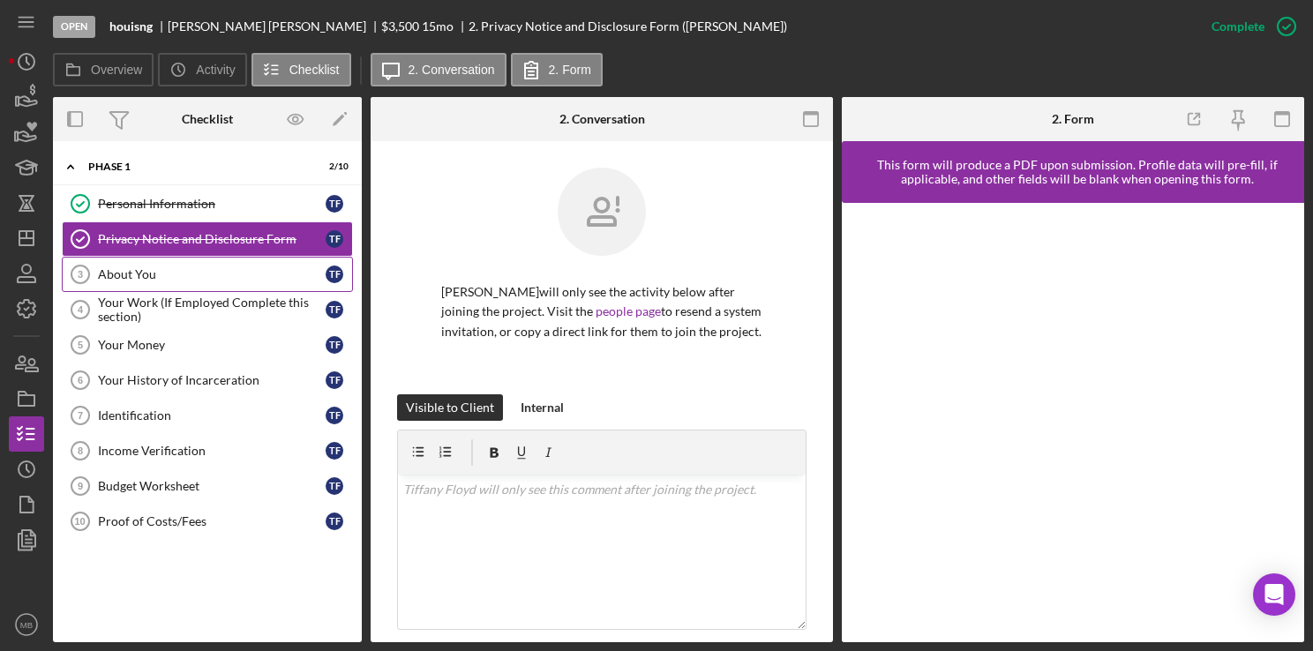
click at [175, 270] on div "About You" at bounding box center [212, 274] width 228 height 14
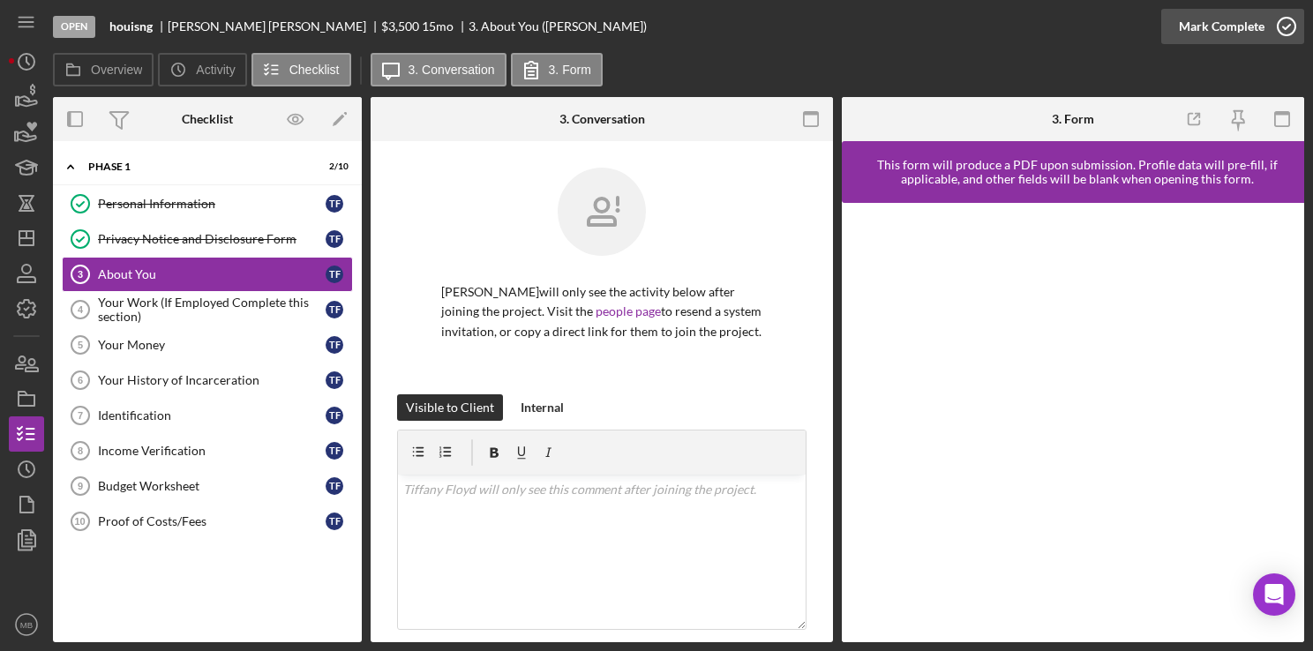
click at [1286, 32] on icon "button" at bounding box center [1287, 26] width 44 height 44
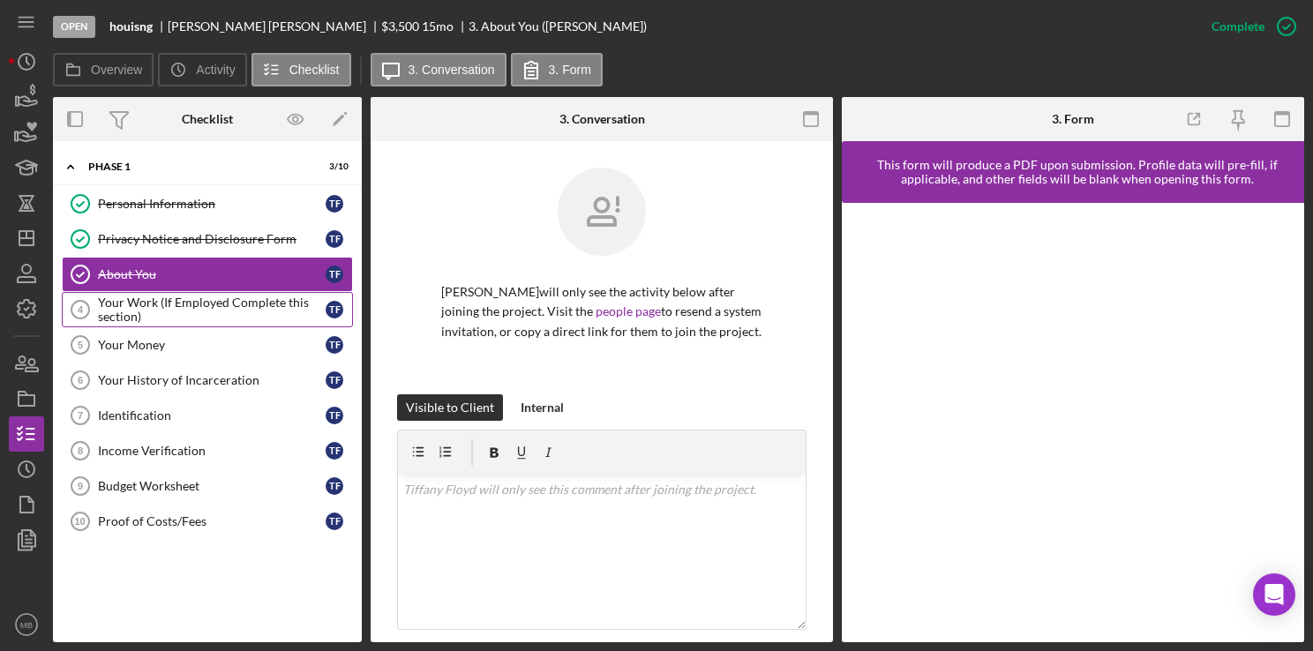
click at [120, 311] on div "Your Work (If Employed Complete this section)" at bounding box center [212, 310] width 228 height 28
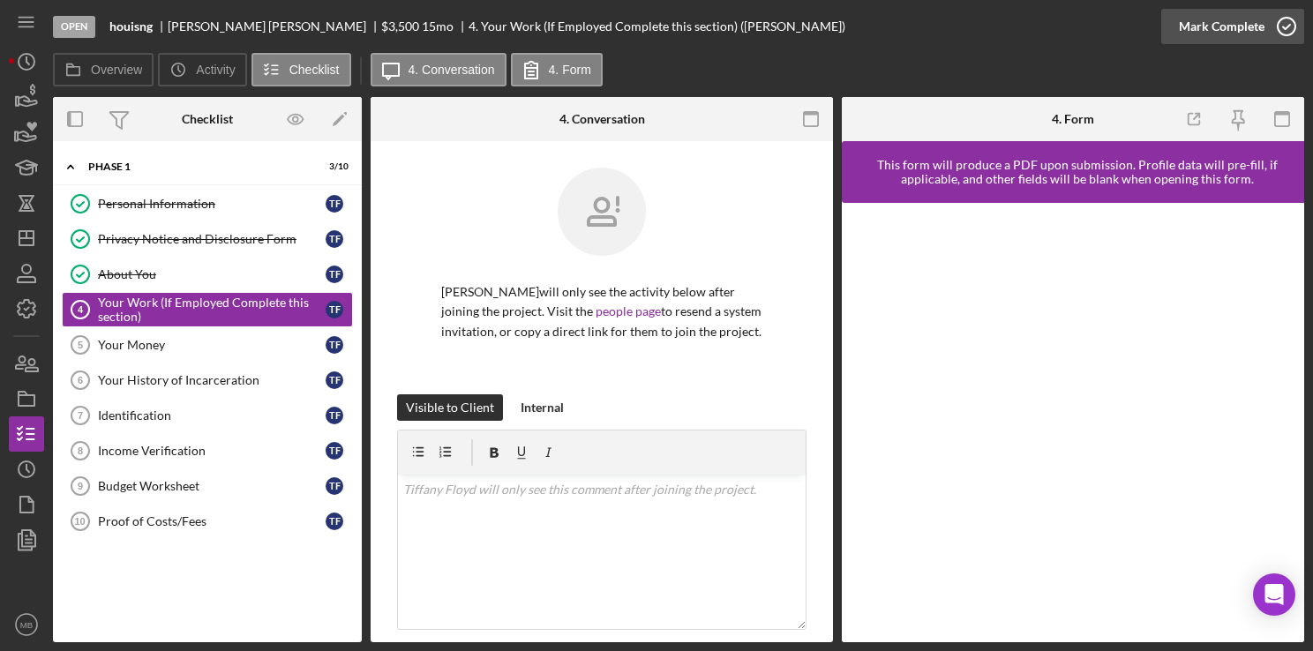
click at [1283, 28] on icon "button" at bounding box center [1287, 26] width 44 height 44
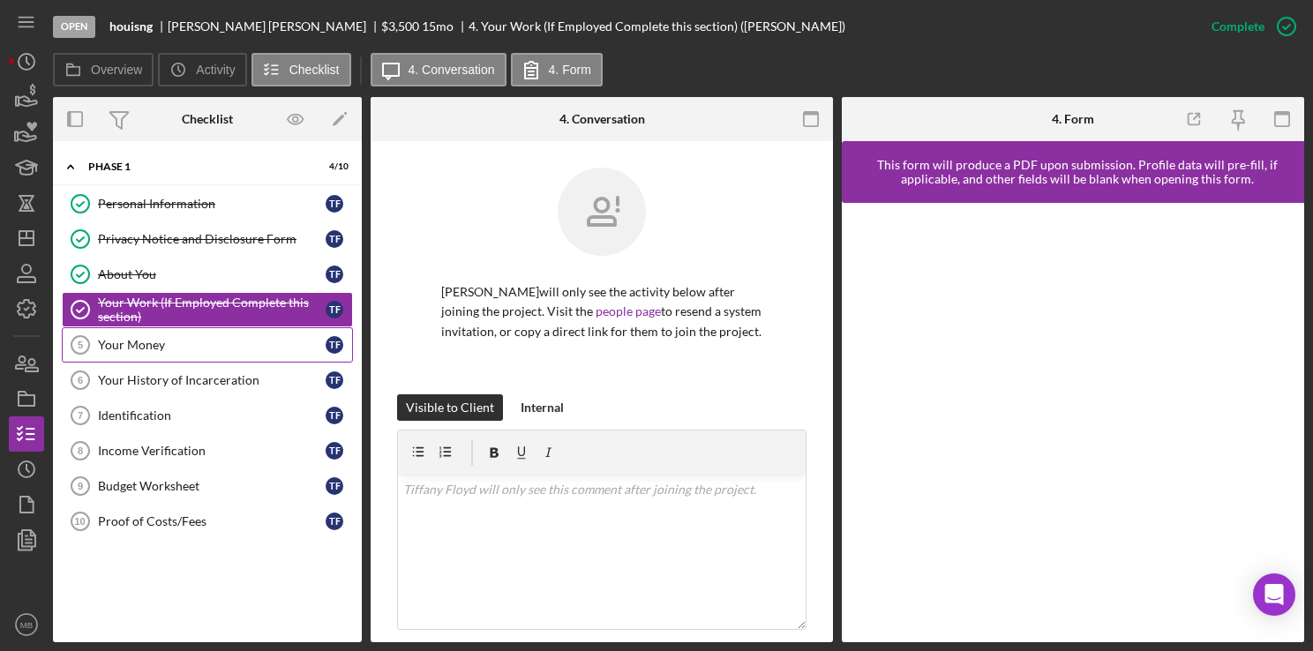
click at [145, 342] on div "Your Money" at bounding box center [212, 345] width 228 height 14
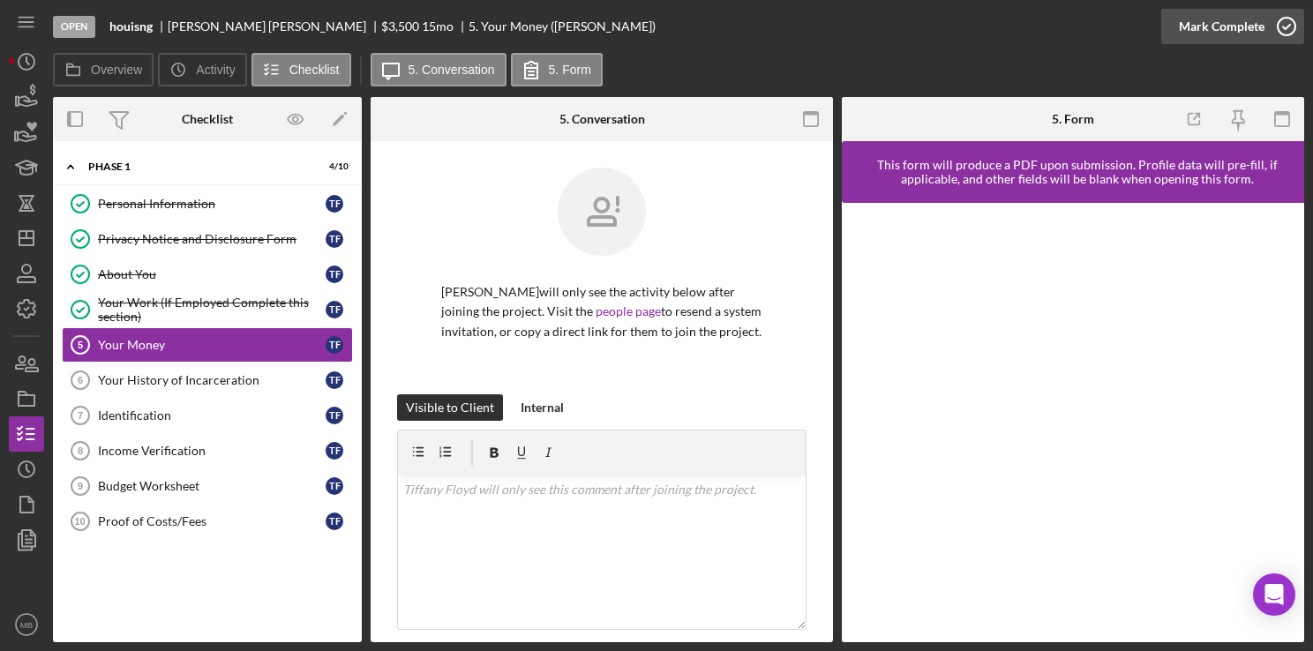
click at [1282, 28] on icon "button" at bounding box center [1287, 26] width 44 height 44
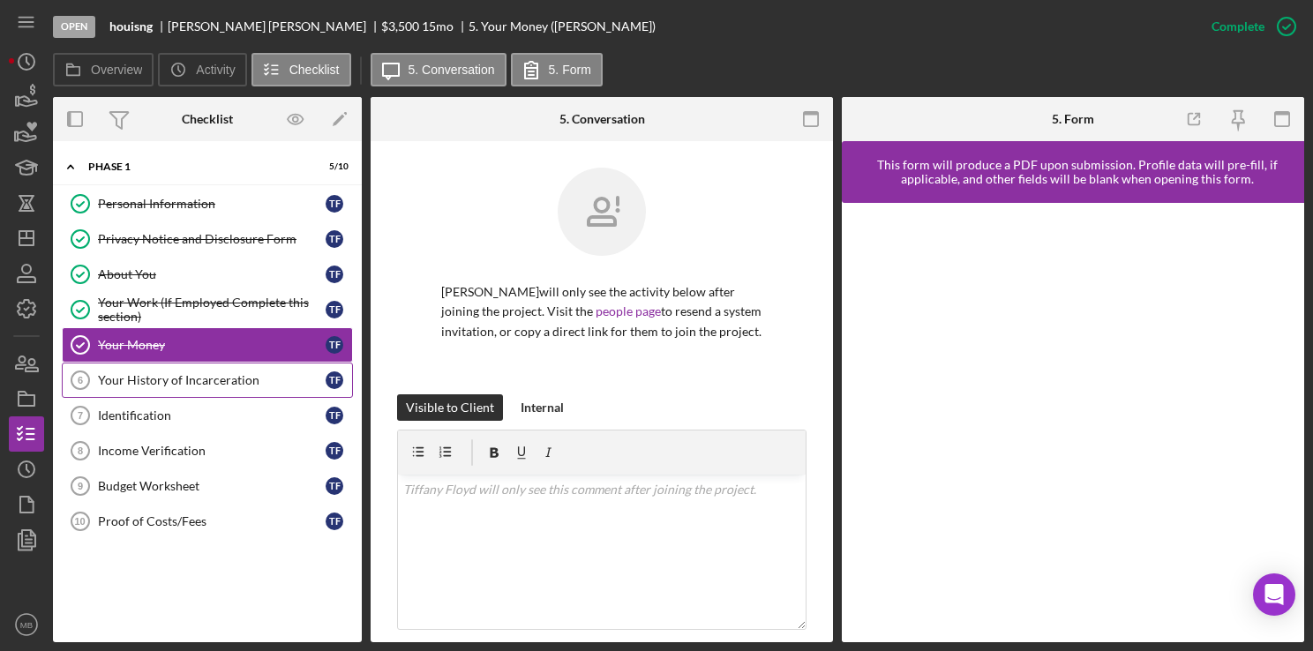
click at [172, 373] on div "Your History of Incarceration" at bounding box center [212, 380] width 228 height 14
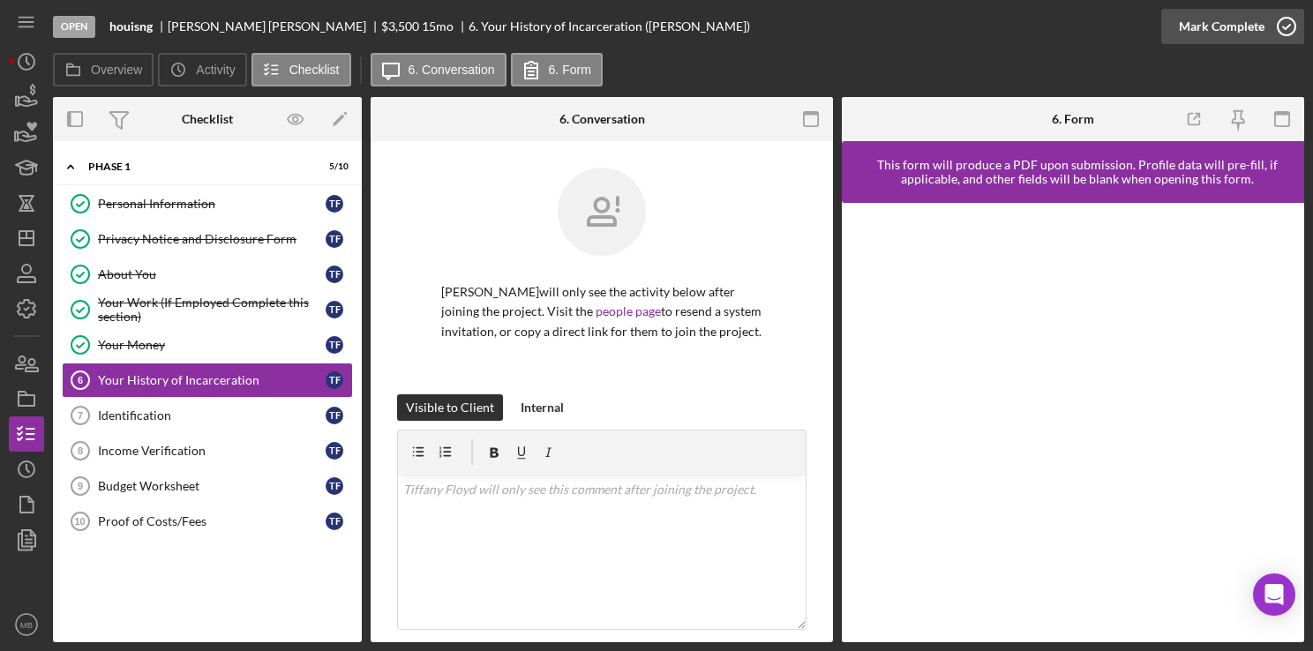
click at [1286, 25] on icon "button" at bounding box center [1287, 26] width 44 height 44
click at [126, 412] on div "Identification" at bounding box center [212, 416] width 228 height 14
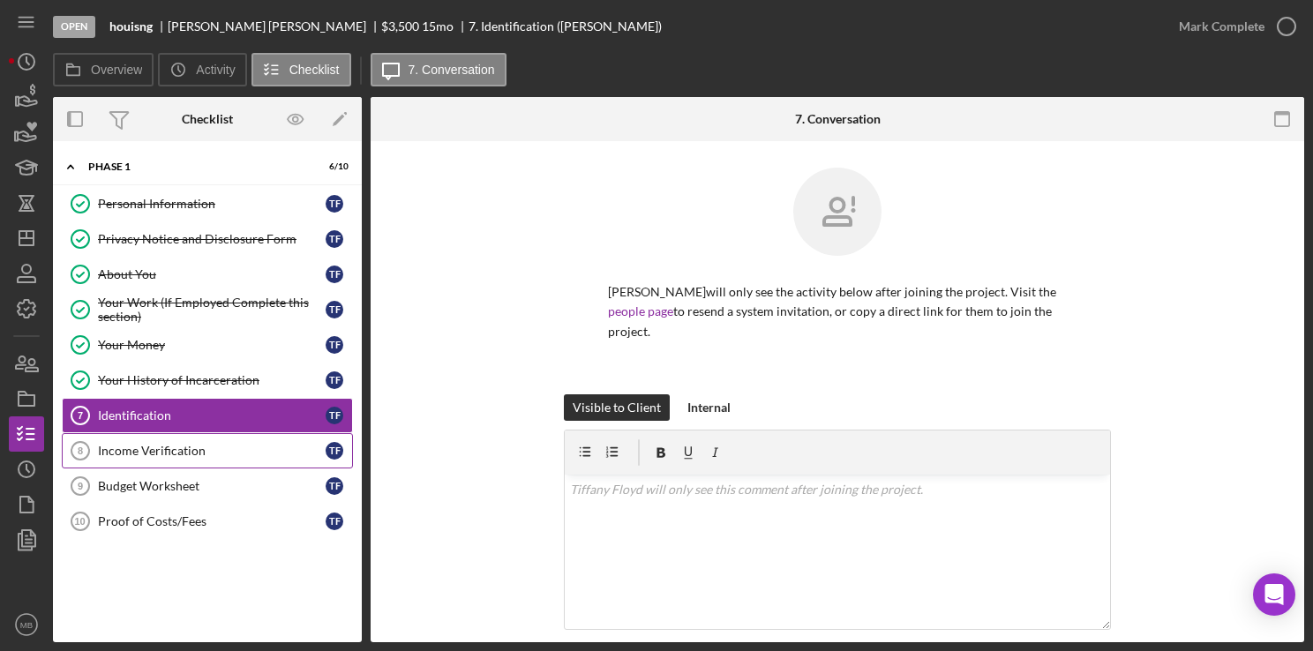
click at [166, 455] on link "Income Verification 8 Income Verification T F" at bounding box center [207, 450] width 291 height 35
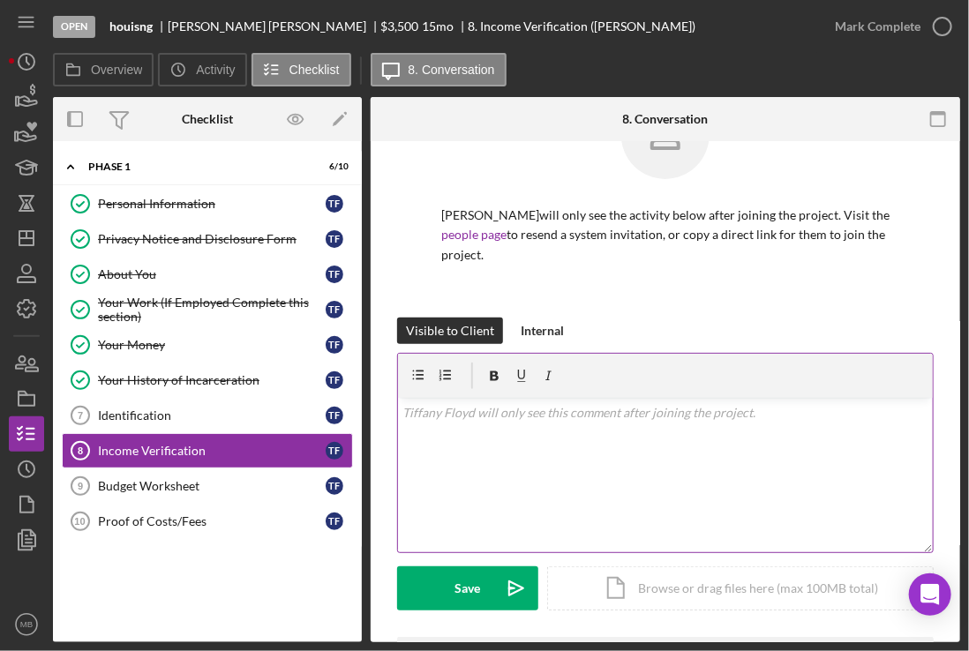
scroll to position [184, 0]
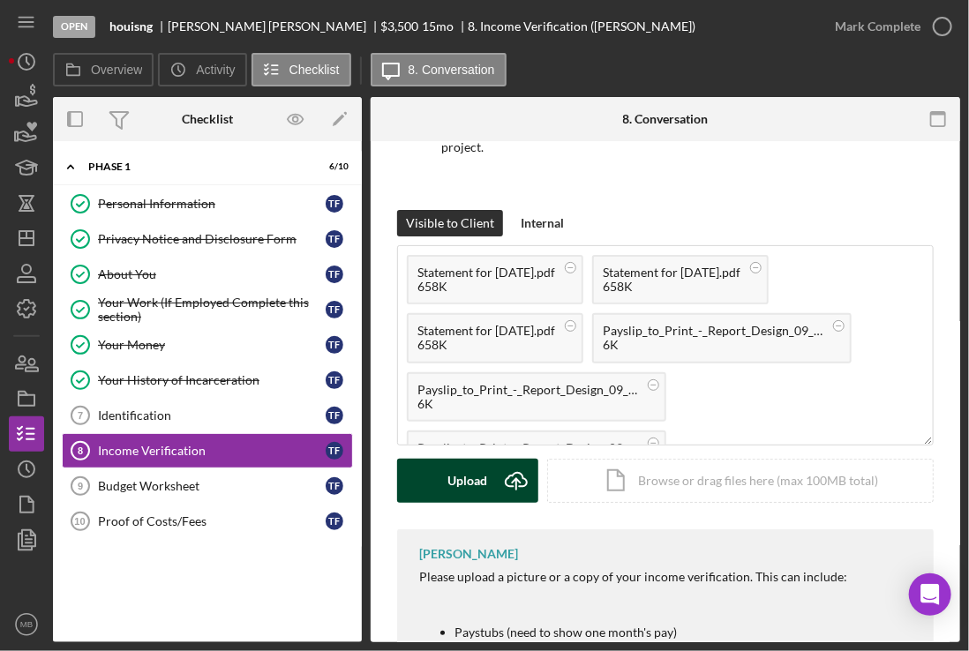
click at [493, 494] on button "Upload Icon/Upload" at bounding box center [467, 481] width 141 height 44
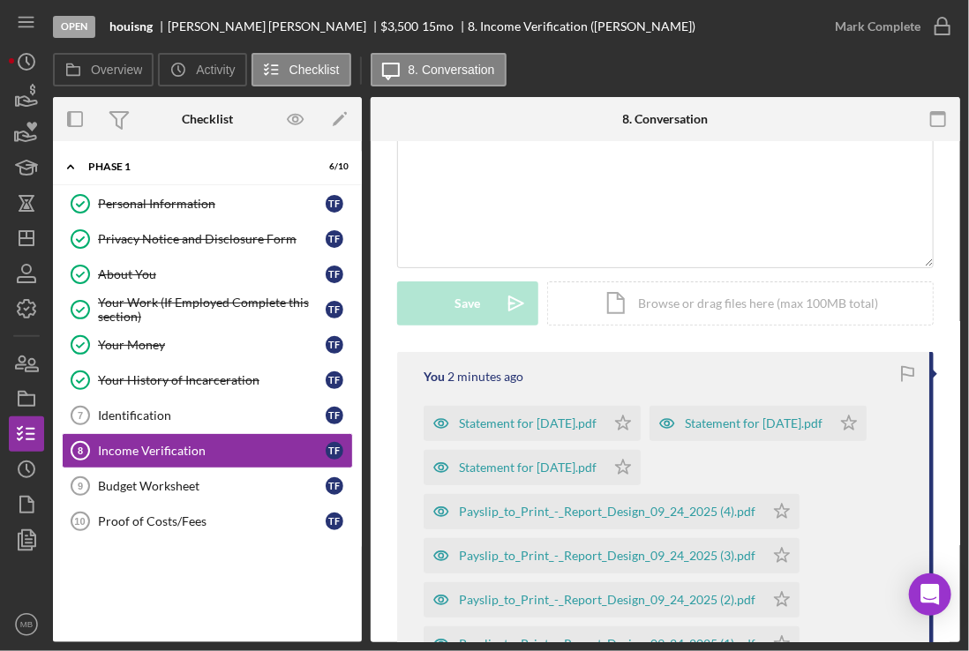
scroll to position [367, 0]
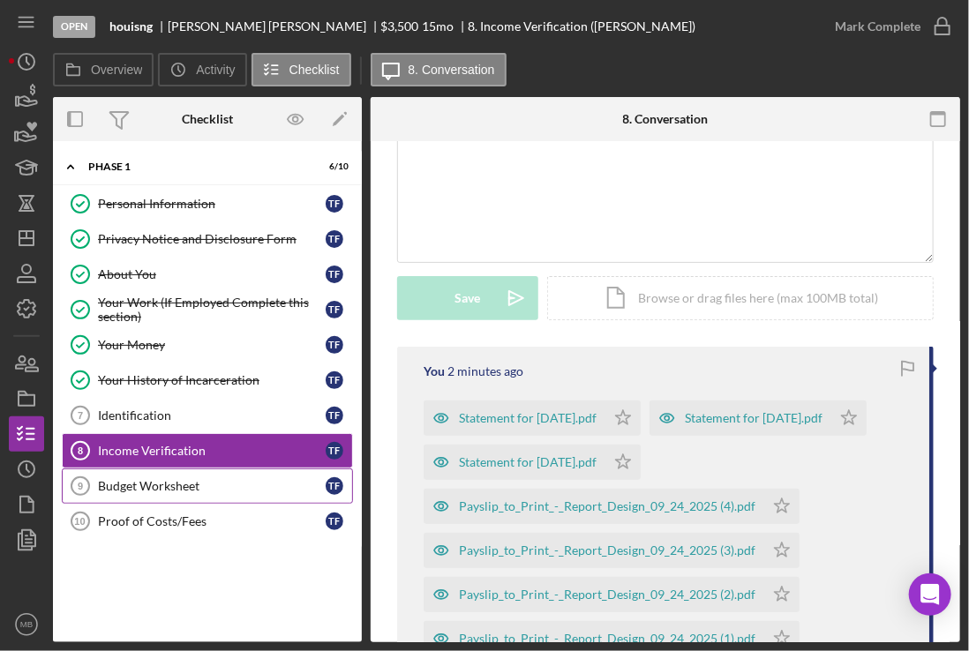
click at [152, 483] on div "Budget Worksheet" at bounding box center [212, 486] width 228 height 14
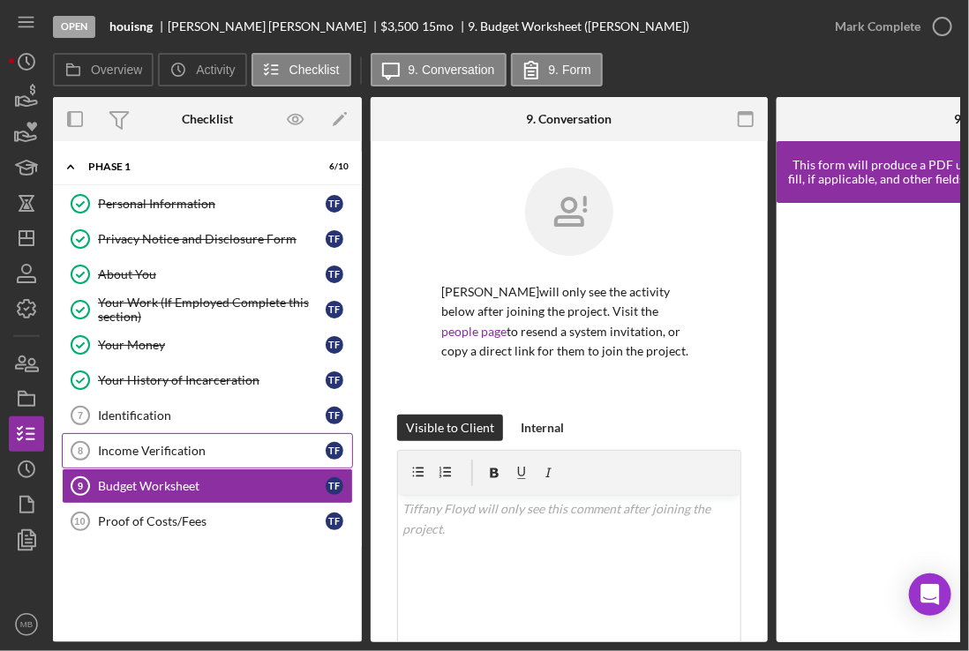
click at [158, 452] on div "Income Verification" at bounding box center [212, 451] width 228 height 14
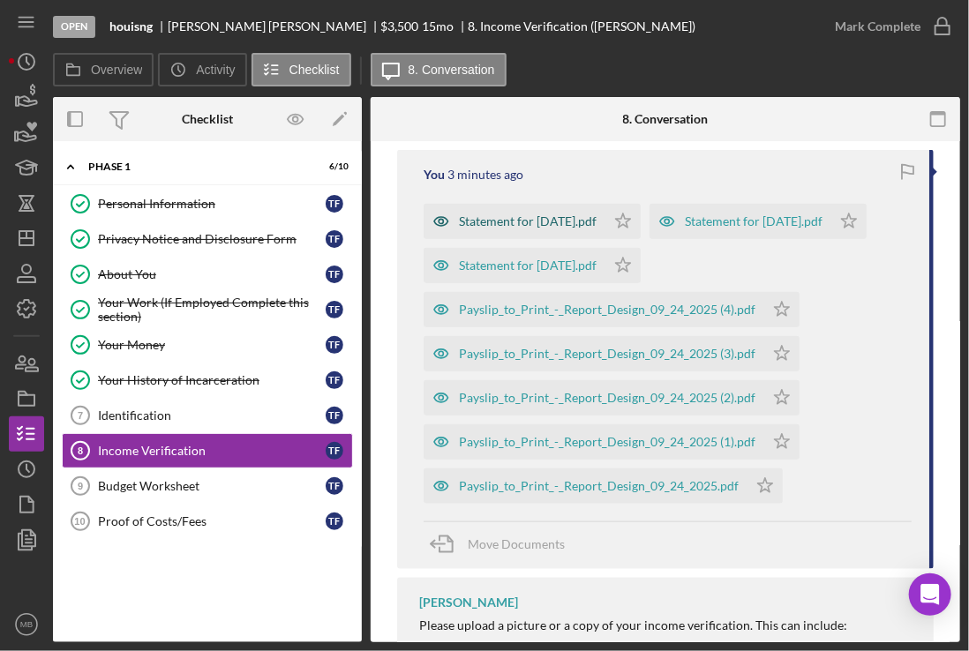
click at [556, 218] on div "Statement for [DATE].pdf" at bounding box center [528, 221] width 138 height 14
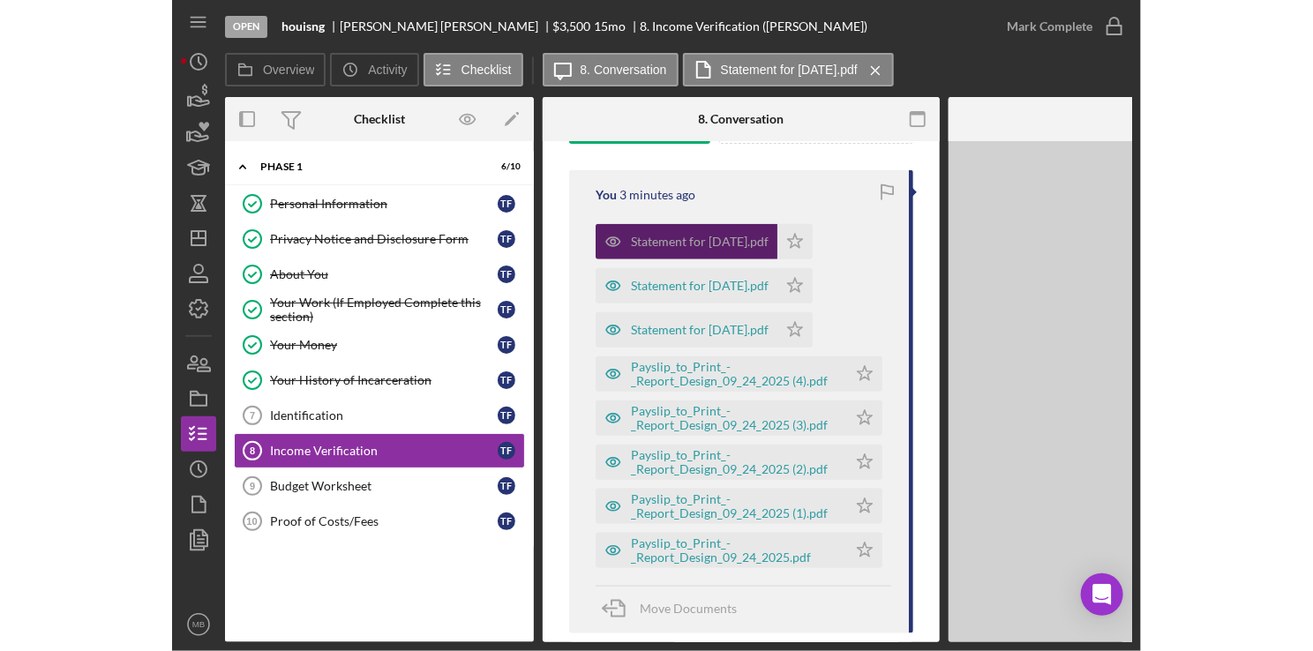
scroll to position [583, 0]
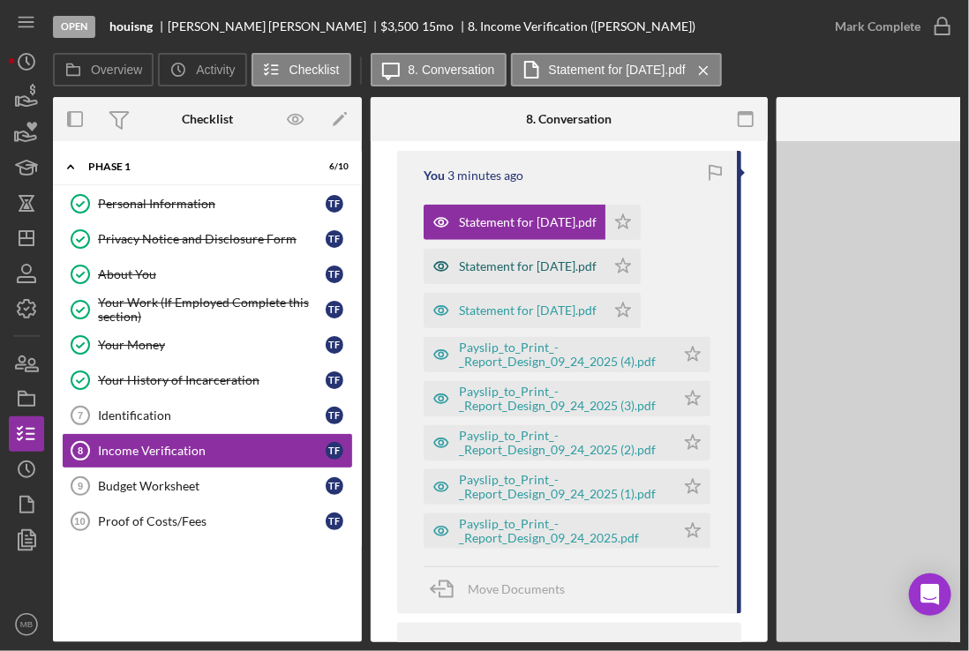
click at [558, 272] on div "Statement for [DATE].pdf" at bounding box center [528, 266] width 138 height 14
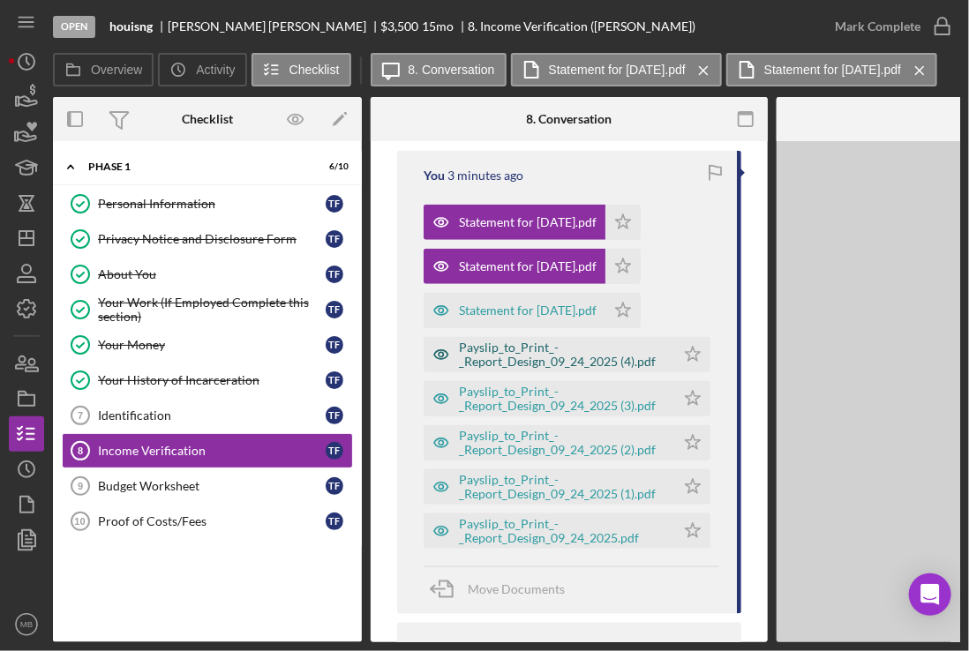
click at [567, 348] on div "Payslip_to_Print_-_Report_Design_09_24_2025 (4).pdf" at bounding box center [562, 355] width 207 height 28
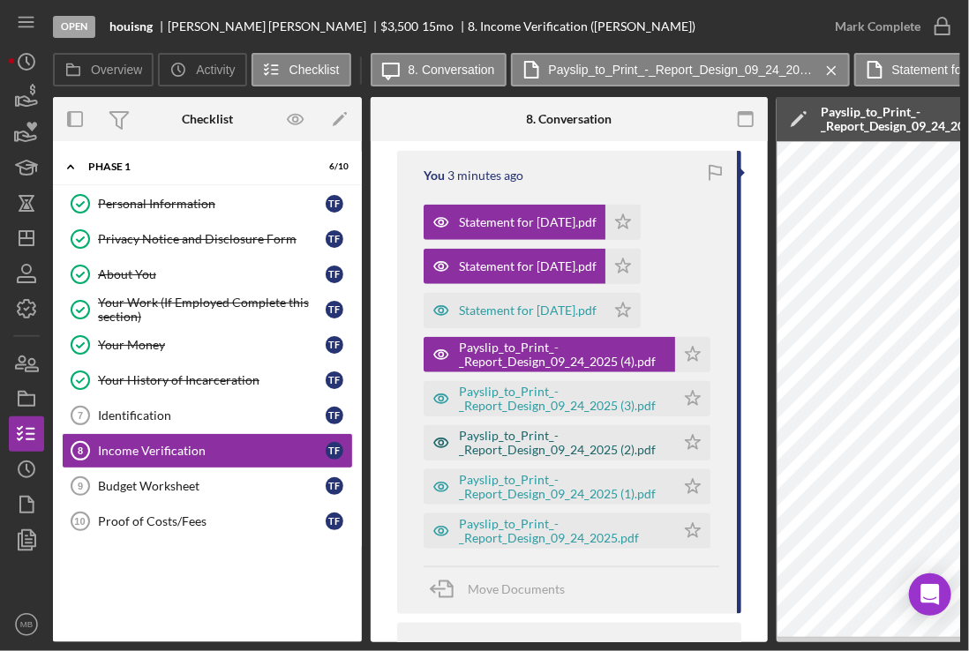
click at [590, 440] on div "Payslip_to_Print_-_Report_Design_09_24_2025 (2).pdf" at bounding box center [562, 443] width 207 height 28
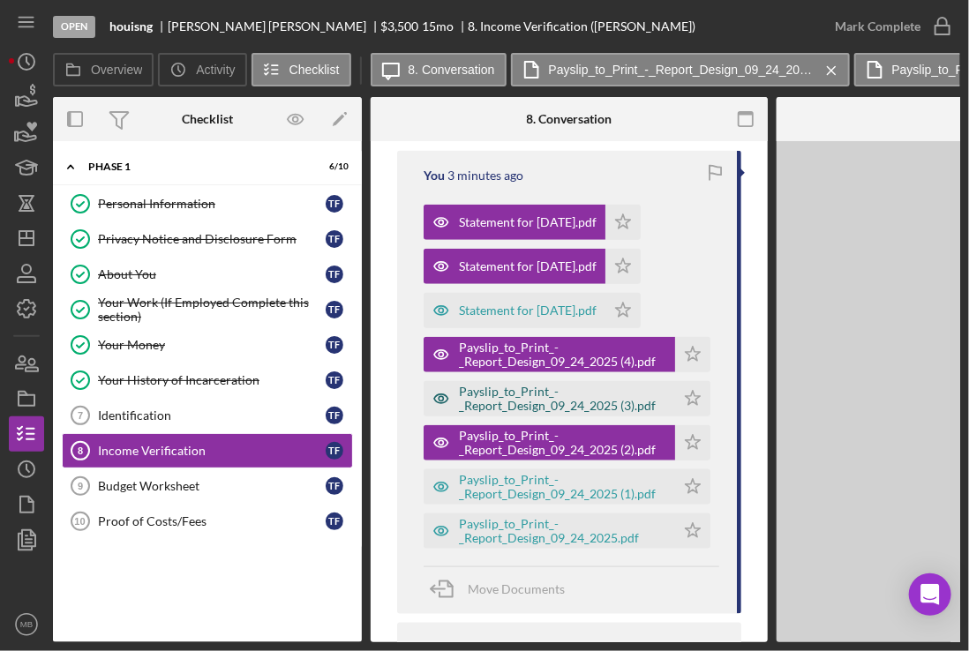
click at [575, 395] on div "Payslip_to_Print_-_Report_Design_09_24_2025 (3).pdf" at bounding box center [562, 399] width 207 height 28
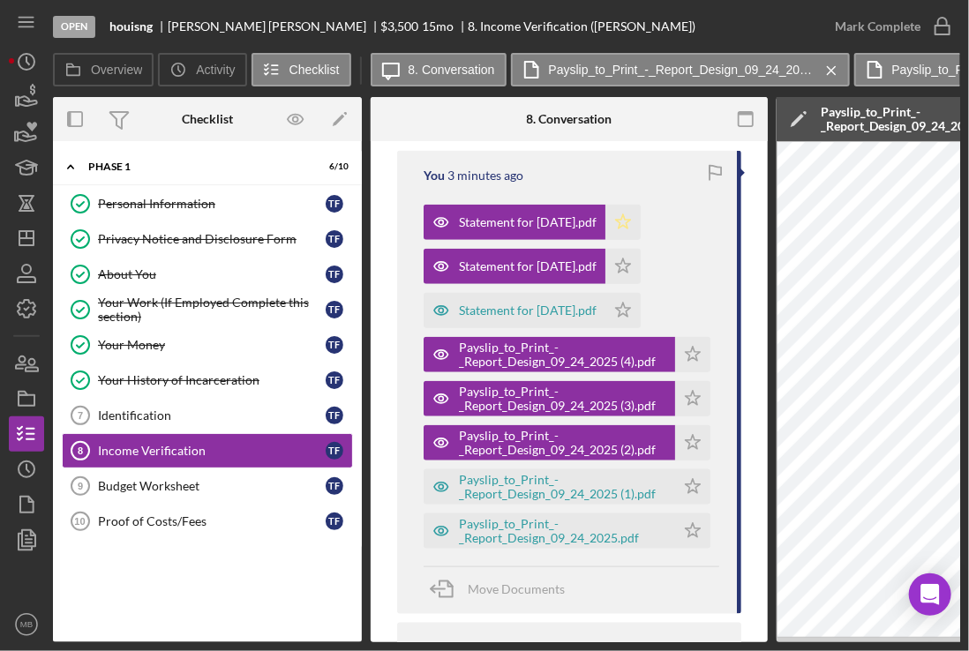
click at [641, 235] on icon "Icon/Star" at bounding box center [622, 222] width 35 height 35
click at [641, 219] on icon "Icon/Star" at bounding box center [622, 222] width 35 height 35
click at [641, 279] on icon "Icon/Star" at bounding box center [622, 266] width 35 height 35
click at [641, 314] on icon "Icon/Star" at bounding box center [622, 310] width 35 height 35
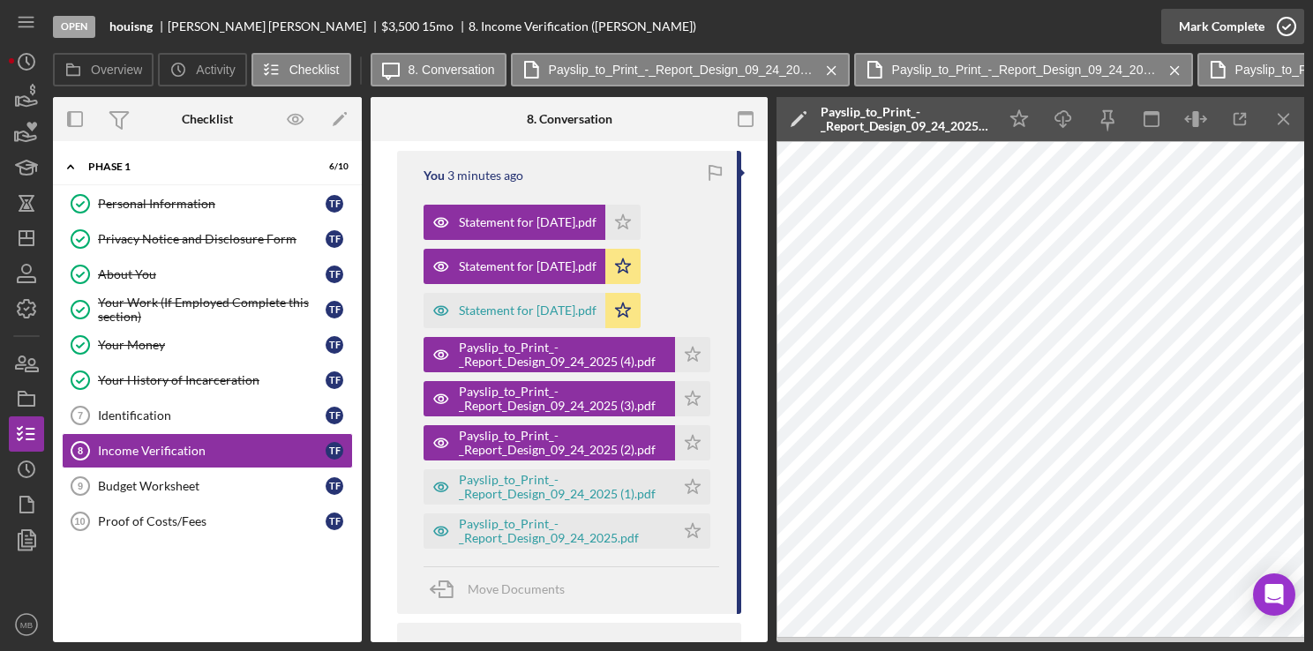
click at [1290, 26] on icon "button" at bounding box center [1287, 26] width 44 height 44
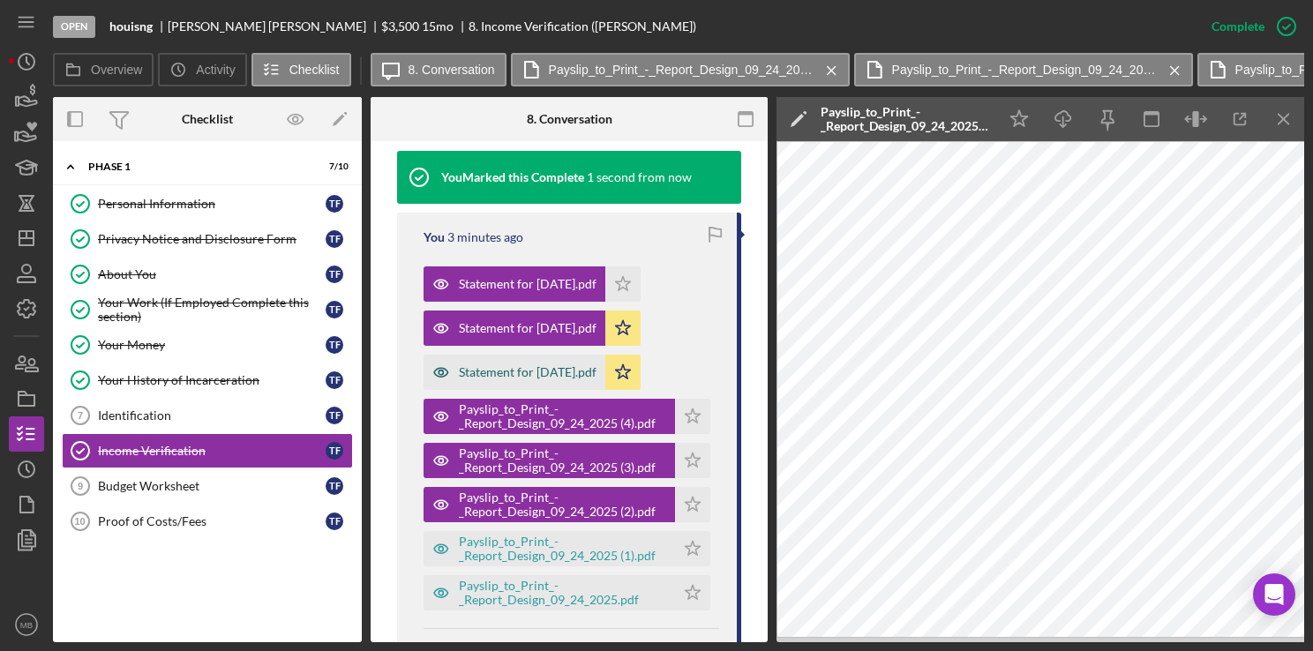
click at [500, 375] on div "Statement for [DATE].pdf" at bounding box center [528, 372] width 138 height 14
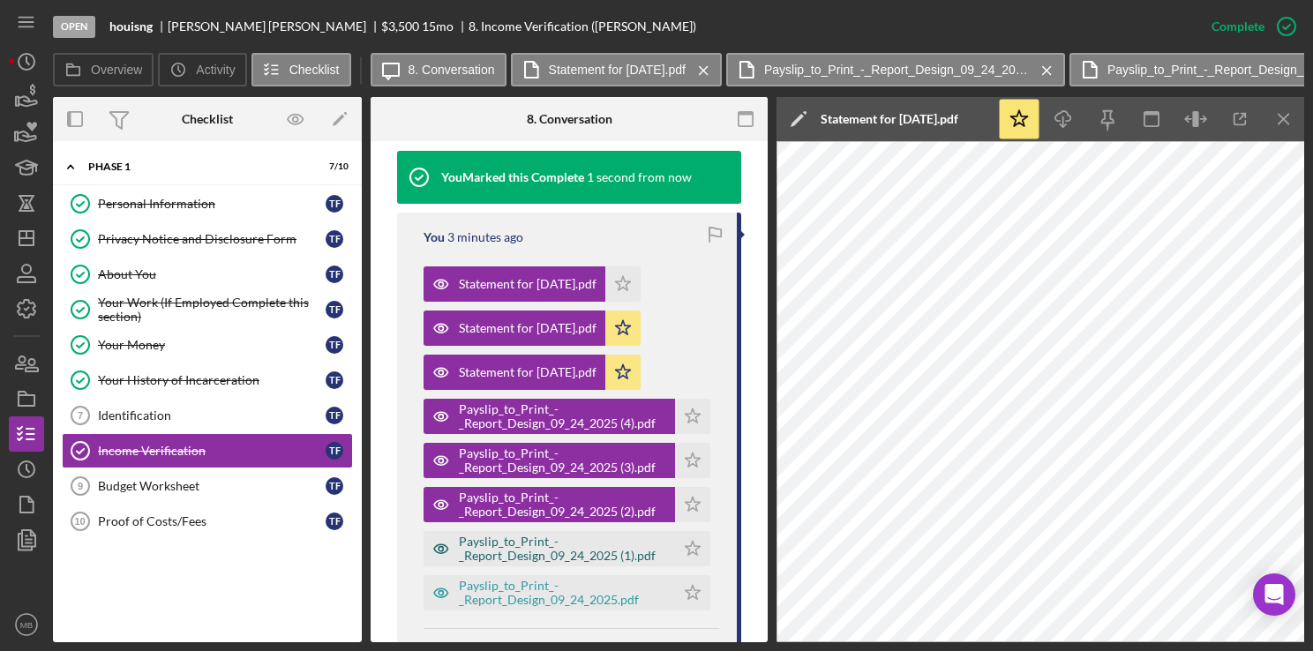
click at [541, 539] on div "Payslip_to_Print_-_Report_Design_09_24_2025 (1).pdf" at bounding box center [562, 549] width 207 height 28
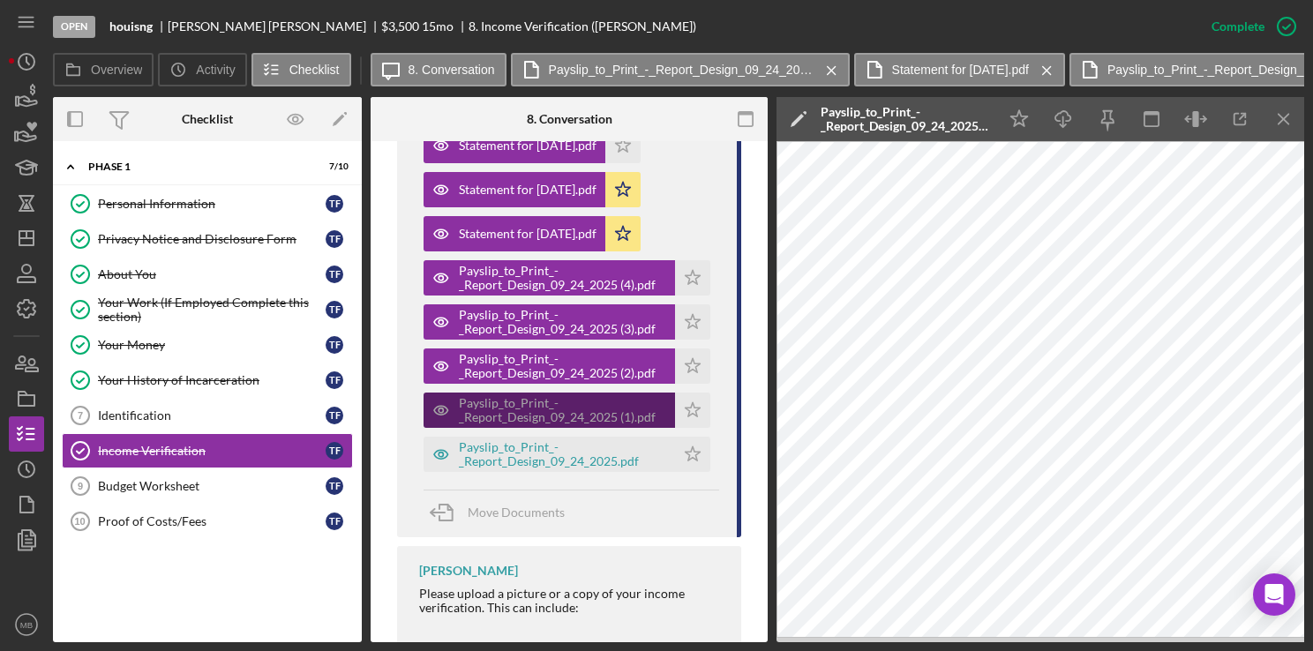
scroll to position [785, 0]
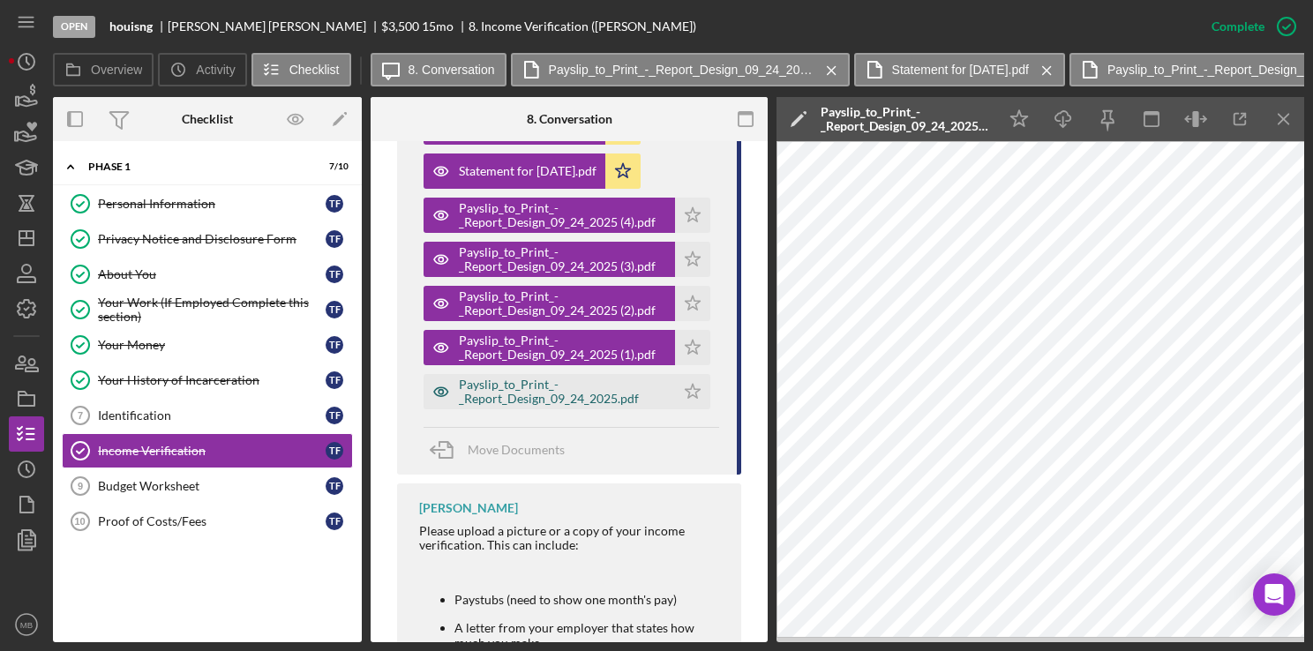
click at [531, 403] on div "Payslip_to_Print_-_Report_Design_09_24_2025.pdf" at bounding box center [562, 392] width 207 height 28
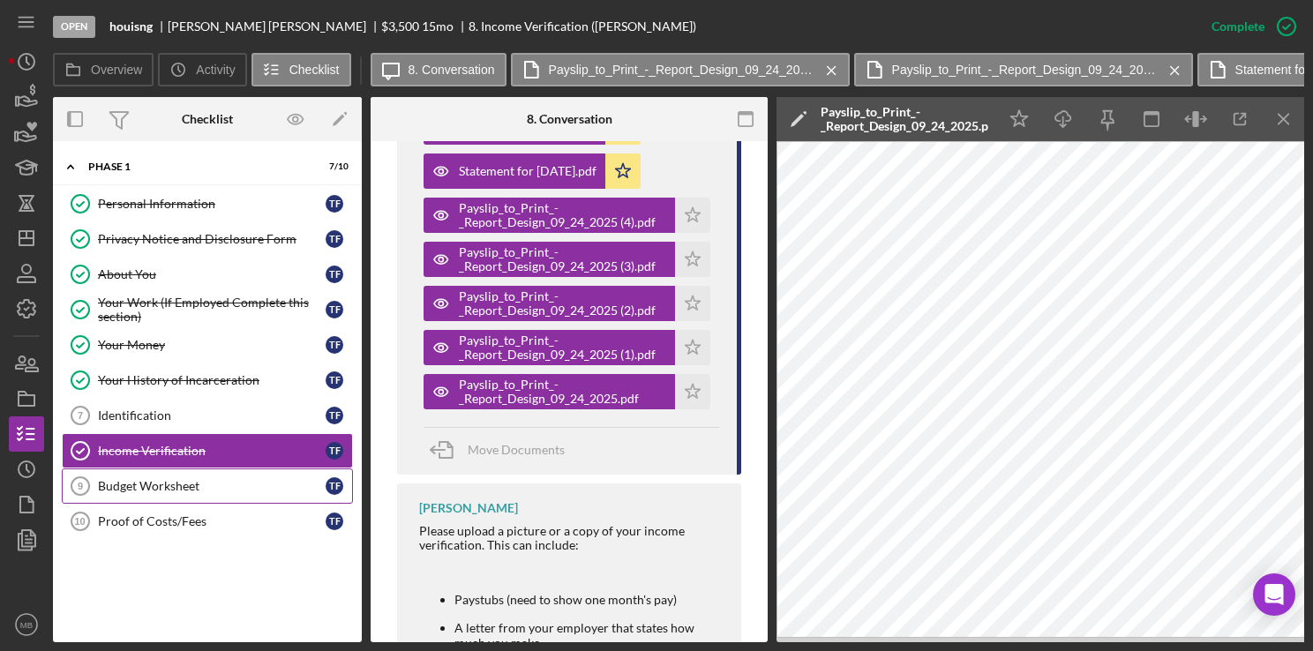
click at [107, 479] on div "Budget Worksheet" at bounding box center [212, 486] width 228 height 14
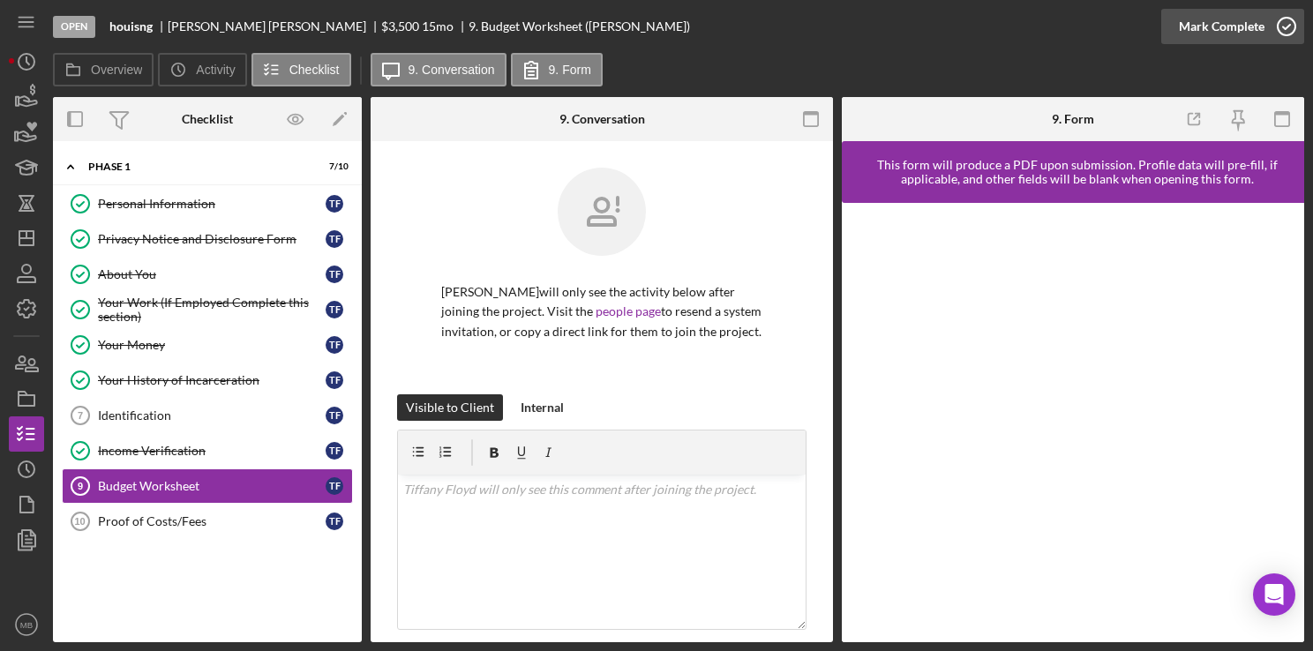
click at [1288, 31] on icon "button" at bounding box center [1287, 26] width 44 height 44
